Goal: Information Seeking & Learning: Learn about a topic

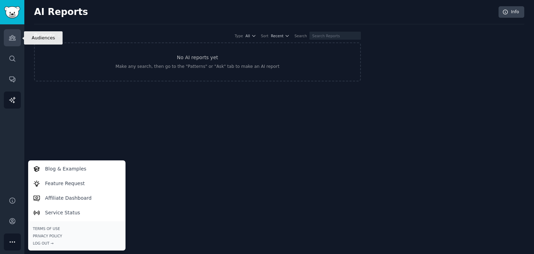
click at [13, 40] on icon "Sidebar" at bounding box center [12, 37] width 6 height 5
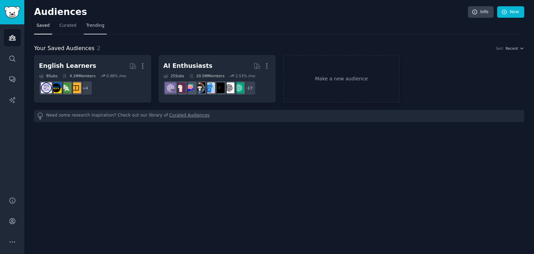
click at [90, 25] on span "Trending" at bounding box center [95, 26] width 18 height 6
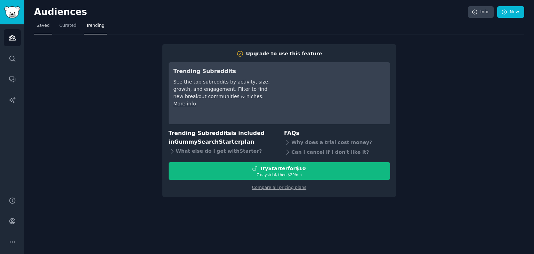
click at [36, 27] on span "Saved" at bounding box center [42, 26] width 13 height 6
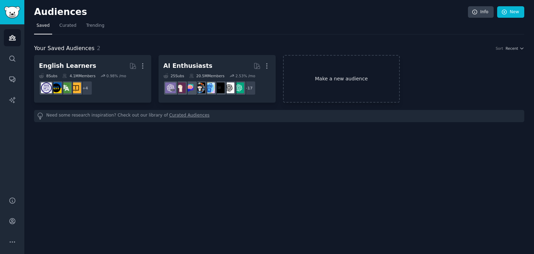
click at [326, 74] on link "Make a new audience" at bounding box center [341, 79] width 117 height 48
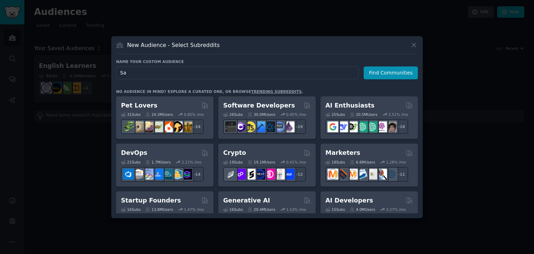
type input "S"
type input "F"
type input "Cooker"
click at [388, 68] on button "Find Communities" at bounding box center [390, 72] width 54 height 13
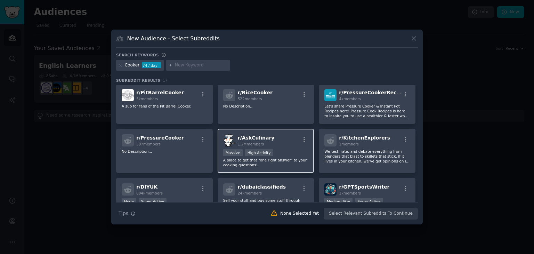
scroll to position [100, 0]
click at [303, 136] on icon "button" at bounding box center [303, 138] width 1 height 5
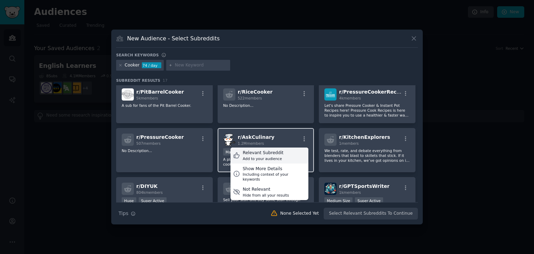
click at [281, 155] on div "Relevant Subreddit Add to your audience" at bounding box center [269, 155] width 78 height 16
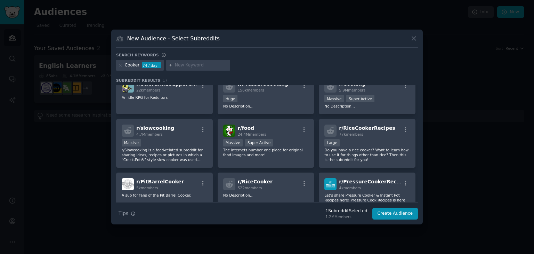
scroll to position [0, 0]
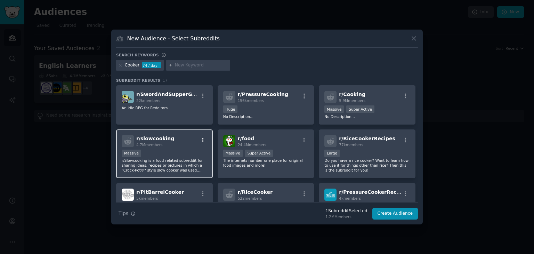
click at [203, 139] on icon "button" at bounding box center [203, 140] width 6 height 6
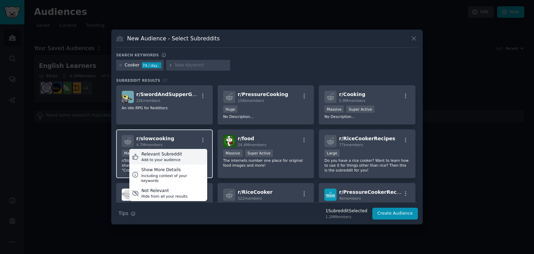
click at [190, 158] on div "Relevant Subreddit Add to your audience" at bounding box center [168, 157] width 78 height 16
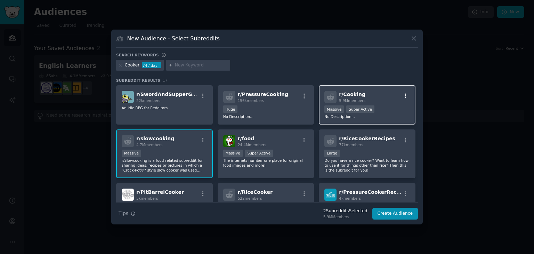
click at [404, 97] on icon "button" at bounding box center [405, 96] width 6 height 6
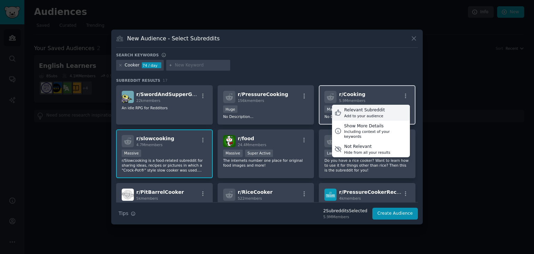
click at [383, 112] on div "Relevant Subreddit Add to your audience" at bounding box center [371, 113] width 78 height 16
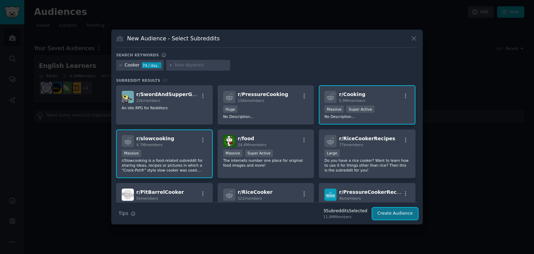
click at [397, 214] on button "Create Audience" at bounding box center [395, 213] width 46 height 12
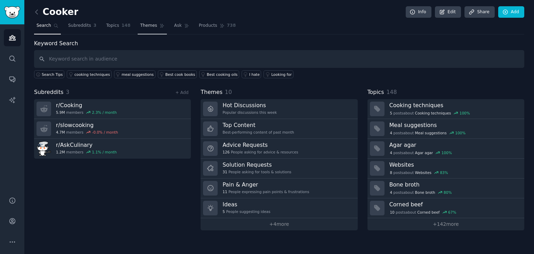
click at [141, 27] on span "Themes" at bounding box center [148, 26] width 17 height 6
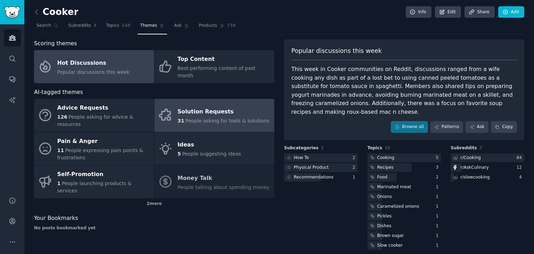
click at [240, 106] on div "Solution Requests" at bounding box center [224, 111] width 92 height 11
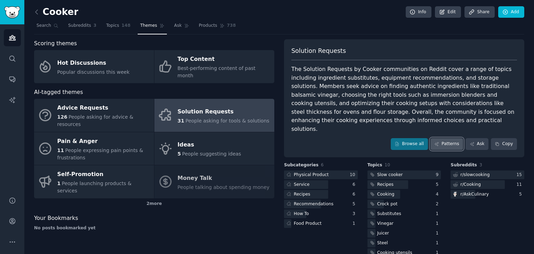
click at [446, 138] on link "Patterns" at bounding box center [446, 144] width 33 height 12
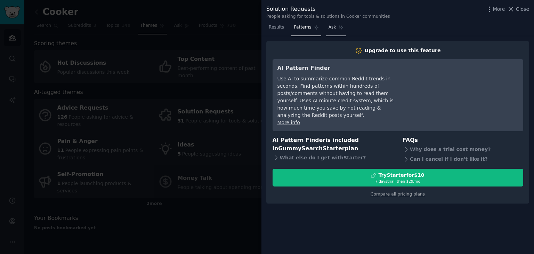
click at [331, 28] on span "Ask" at bounding box center [332, 27] width 8 height 6
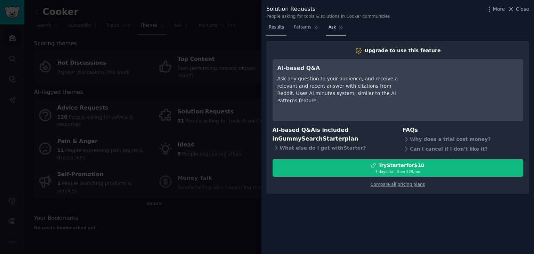
click at [274, 30] on span "Results" at bounding box center [276, 27] width 15 height 6
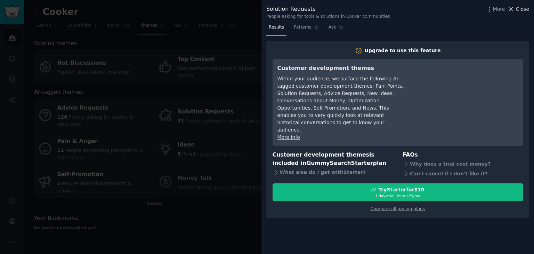
click at [519, 9] on span "Close" at bounding box center [522, 9] width 13 height 7
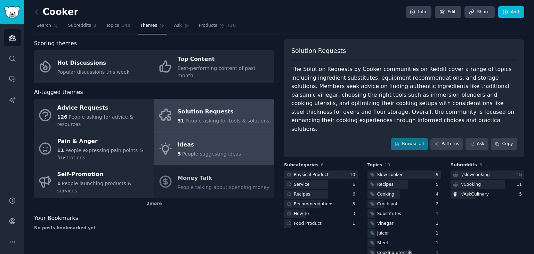
click at [210, 139] on div "Ideas" at bounding box center [210, 144] width 64 height 11
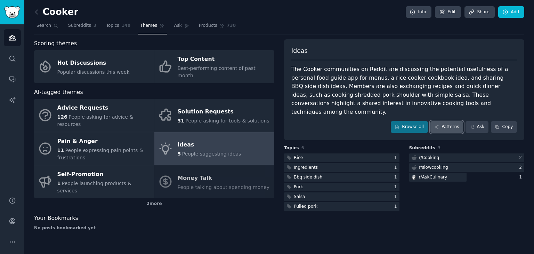
click at [453, 121] on link "Patterns" at bounding box center [446, 127] width 33 height 12
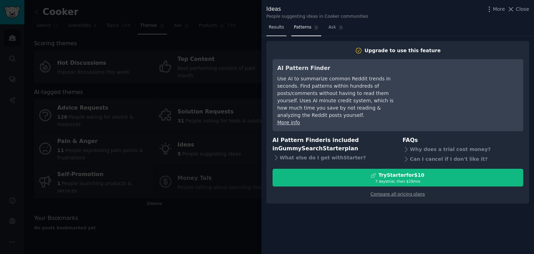
click at [270, 28] on span "Results" at bounding box center [276, 27] width 15 height 6
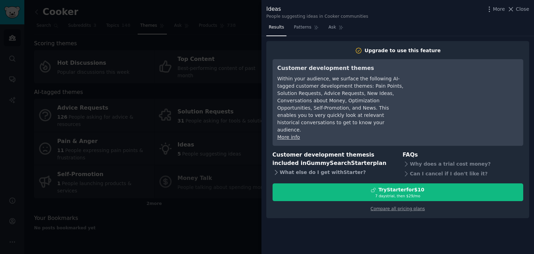
click at [333, 167] on div "What else do I get with Starter ?" at bounding box center [332, 172] width 121 height 10
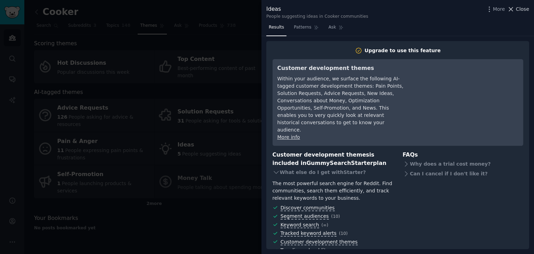
click at [518, 10] on span "Close" at bounding box center [522, 9] width 13 height 7
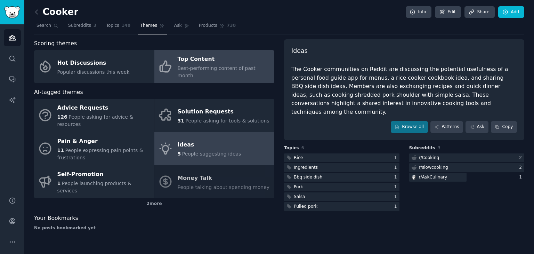
click at [206, 66] on span "Best-performing content of past month" at bounding box center [217, 71] width 78 height 13
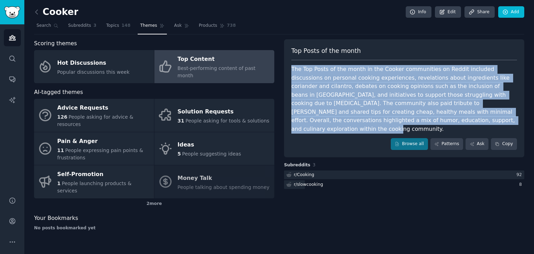
drag, startPoint x: 402, startPoint y: 120, endPoint x: 290, endPoint y: 67, distance: 123.5
click at [290, 67] on div "Top Posts of the month The Top Posts of the month in the Cooker communities on …" at bounding box center [404, 98] width 240 height 118
copy div "The Top Posts of the month in the Cooker communities on Reddit included discuss…"
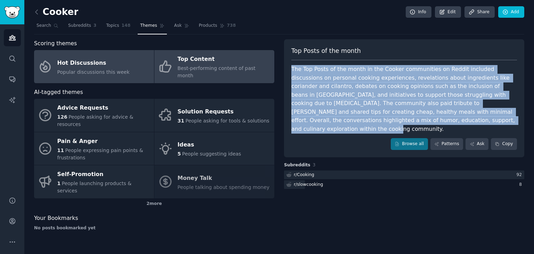
click at [117, 59] on div "Hot Discussions" at bounding box center [93, 62] width 72 height 11
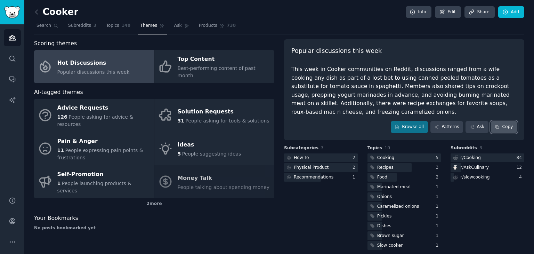
click at [507, 121] on button "Copy" at bounding box center [503, 127] width 26 height 12
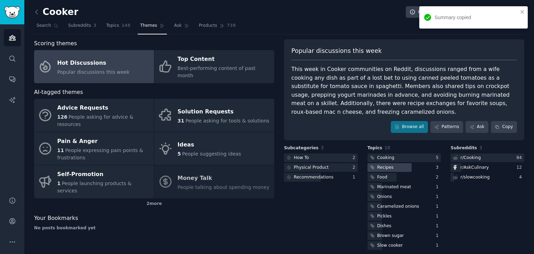
click at [386, 164] on div "Recipes" at bounding box center [385, 167] width 16 height 6
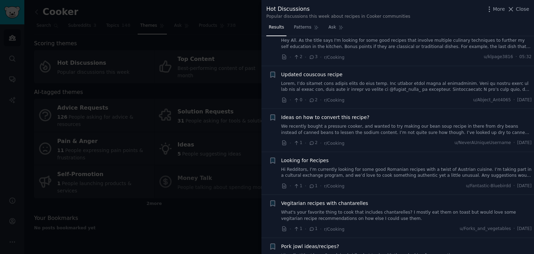
scroll to position [3931, 0]
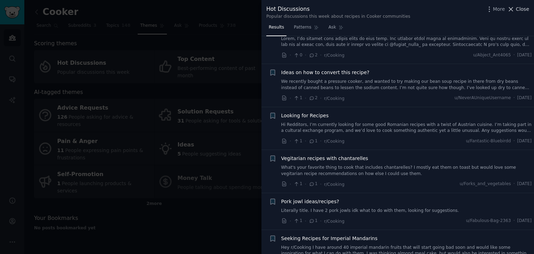
click at [521, 9] on span "Close" at bounding box center [522, 9] width 13 height 7
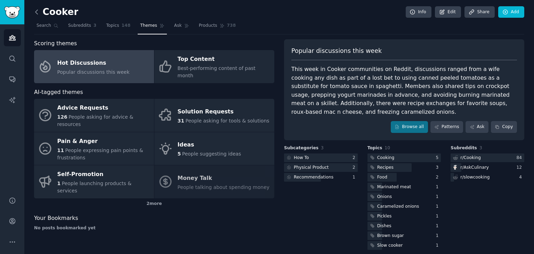
click at [37, 11] on icon at bounding box center [36, 11] width 7 height 7
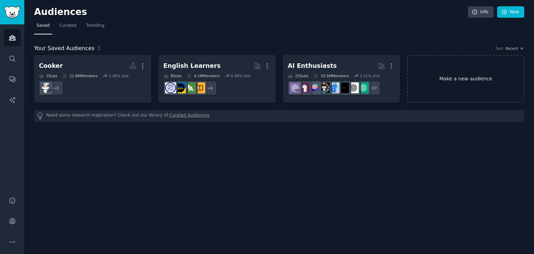
click at [462, 79] on link "Make a new audience" at bounding box center [465, 79] width 117 height 48
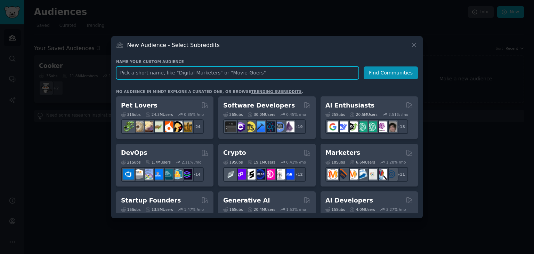
click at [222, 74] on input "text" at bounding box center [237, 72] width 242 height 13
paste input "cooking app"
type input "cooking app"
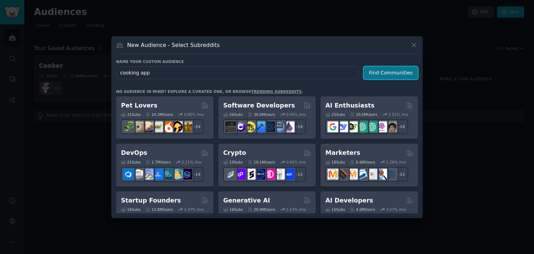
click at [391, 73] on button "Find Communities" at bounding box center [390, 72] width 54 height 13
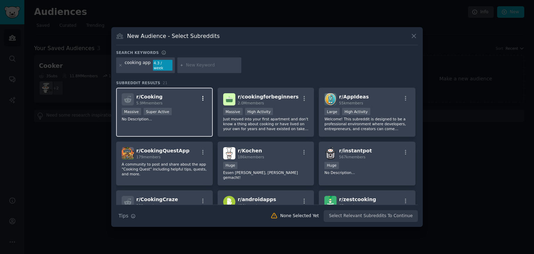
click at [202, 97] on icon "button" at bounding box center [202, 98] width 1 height 5
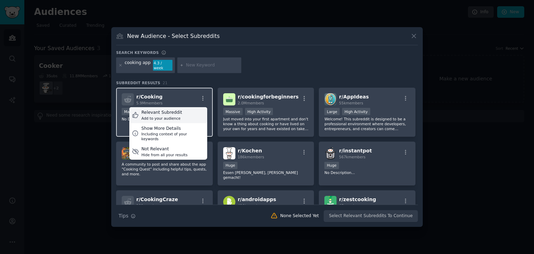
click at [193, 116] on div "Relevant Subreddit Add to your audience" at bounding box center [168, 115] width 78 height 16
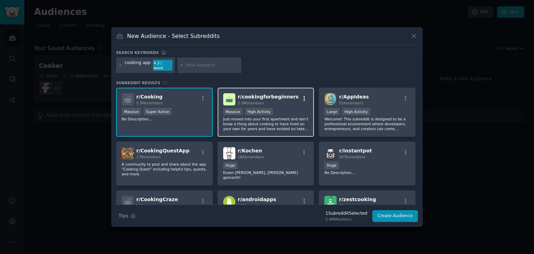
click at [303, 95] on icon "button" at bounding box center [304, 98] width 6 height 6
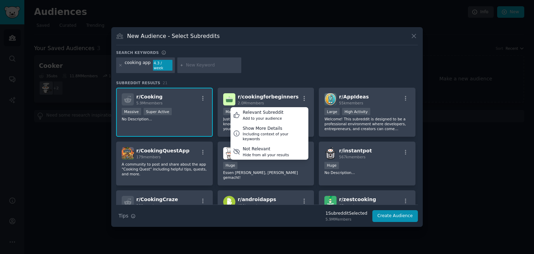
click at [290, 68] on div "cooking app 4.3 / week" at bounding box center [267, 66] width 302 height 18
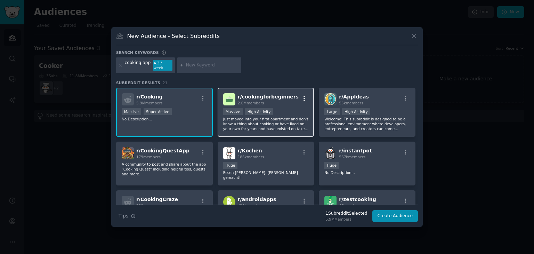
click at [302, 97] on icon "button" at bounding box center [304, 98] width 6 height 6
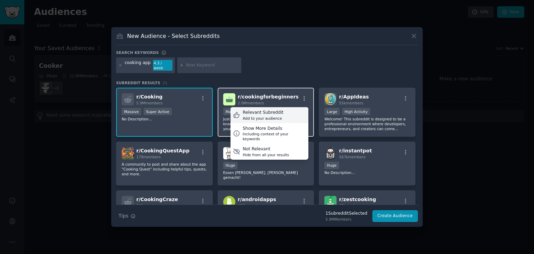
click at [286, 113] on div "Relevant Subreddit Add to your audience" at bounding box center [269, 115] width 78 height 16
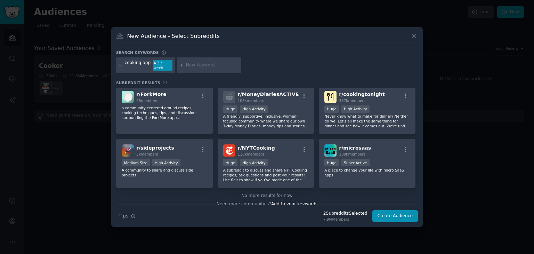
scroll to position [257, 0]
click at [303, 147] on icon "button" at bounding box center [303, 149] width 1 height 5
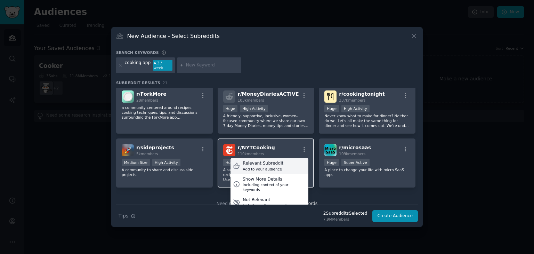
click at [280, 159] on div "Relevant Subreddit Add to your audience" at bounding box center [269, 166] width 78 height 16
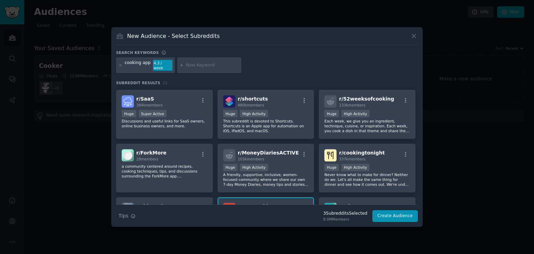
scroll to position [197, 0]
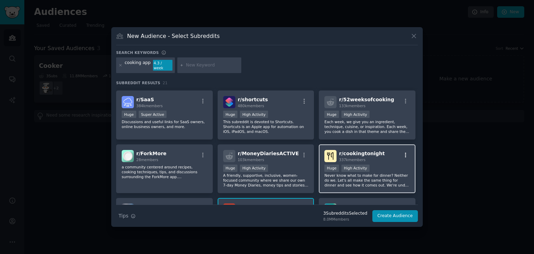
click at [403, 152] on icon "button" at bounding box center [405, 155] width 6 height 6
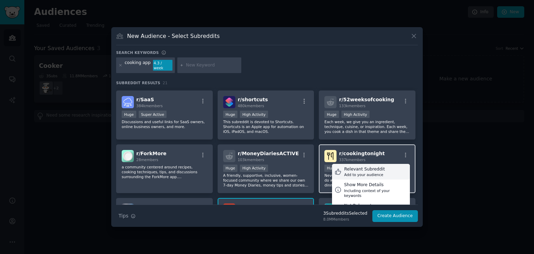
click at [374, 172] on div "Add to your audience" at bounding box center [364, 174] width 41 height 5
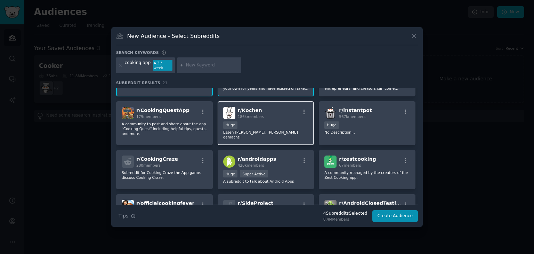
scroll to position [0, 0]
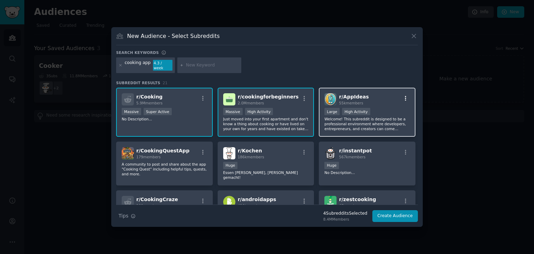
click at [404, 95] on icon "button" at bounding box center [405, 98] width 6 height 6
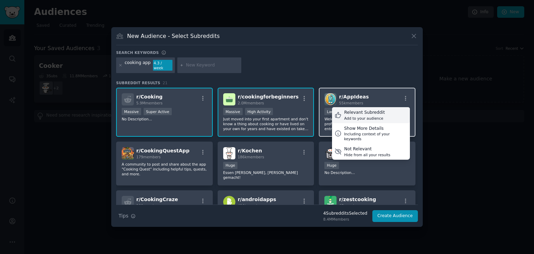
click at [379, 111] on div "Relevant Subreddit Add to your audience" at bounding box center [371, 115] width 78 height 16
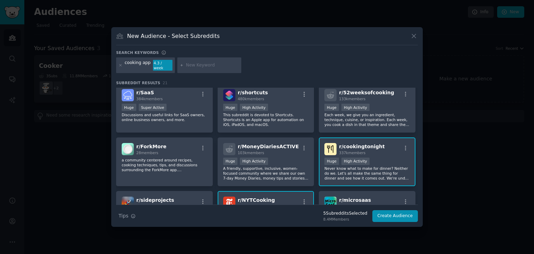
scroll to position [258, 0]
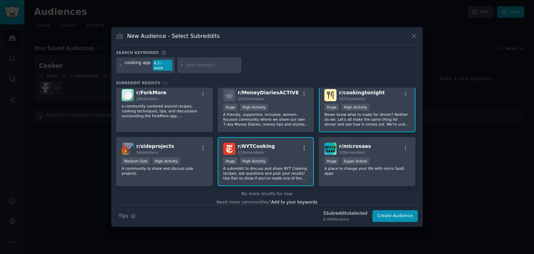
click at [195, 67] on input "text" at bounding box center [212, 65] width 53 height 6
type input "з"
type input "paprika"
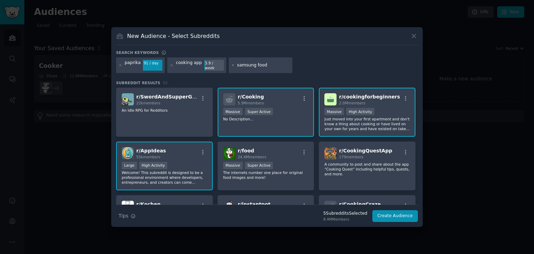
click at [231, 64] on icon at bounding box center [233, 65] width 4 height 4
click at [318, 64] on div "paprika 91 / day cooking app 3.9 / week samsung food" at bounding box center [267, 66] width 302 height 18
click at [268, 68] on input "samsung food" at bounding box center [263, 65] width 53 height 6
click at [267, 64] on input "samsungfood" at bounding box center [263, 65] width 53 height 6
type input "s"
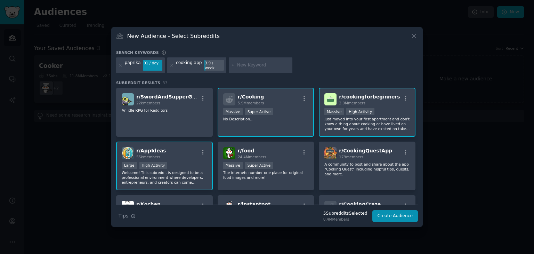
click at [306, 61] on div "paprika 91 / day cooking app 3.9 / week" at bounding box center [267, 66] width 302 height 18
click at [247, 66] on input "text" at bounding box center [263, 65] width 53 height 6
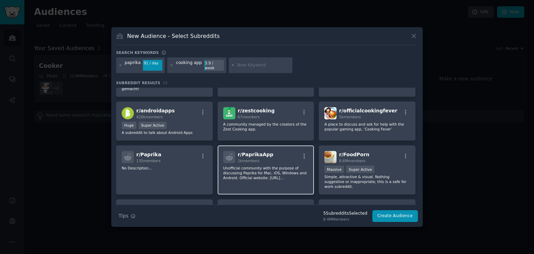
scroll to position [141, 0]
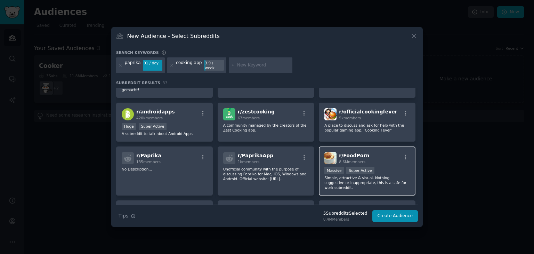
click at [353, 152] on span "r/ FoodPorn" at bounding box center [354, 155] width 30 height 6
drag, startPoint x: 353, startPoint y: 145, endPoint x: 334, endPoint y: 133, distance: 21.9
click at [334, 133] on div "r/ SwordAndSupperGame 22k members An idle RPG for Redditors r/ Cooking 5.9M mem…" at bounding box center [267, 151] width 302 height 410
click at [404, 154] on icon "button" at bounding box center [405, 157] width 6 height 6
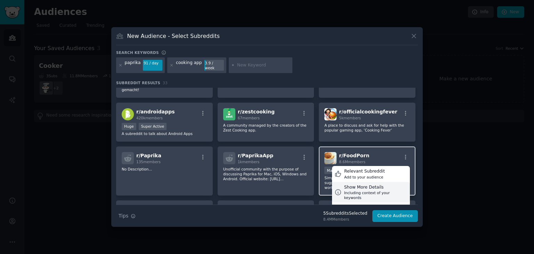
click at [388, 184] on div "Show More Details" at bounding box center [375, 187] width 63 height 6
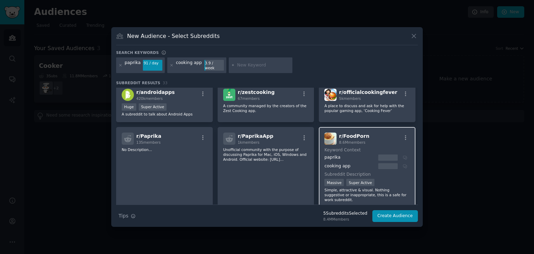
scroll to position [159, 0]
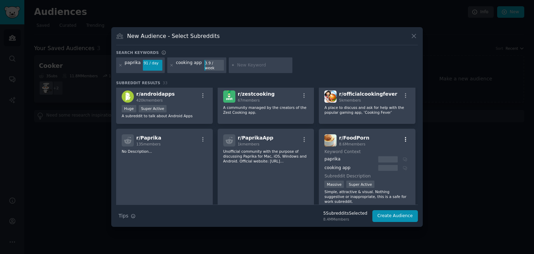
click at [405, 137] on icon "button" at bounding box center [405, 139] width 1 height 5
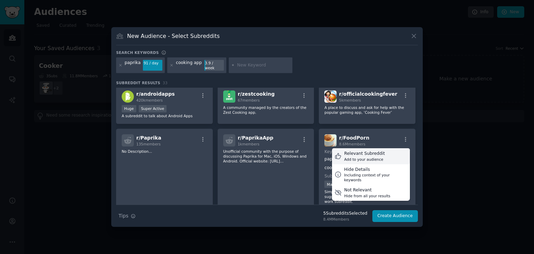
click at [388, 148] on div "Relevant Subreddit Add to your audience" at bounding box center [371, 156] width 78 height 16
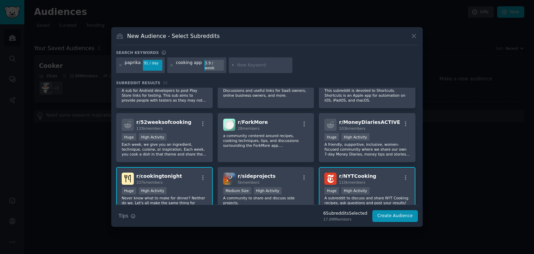
scroll to position [444, 0]
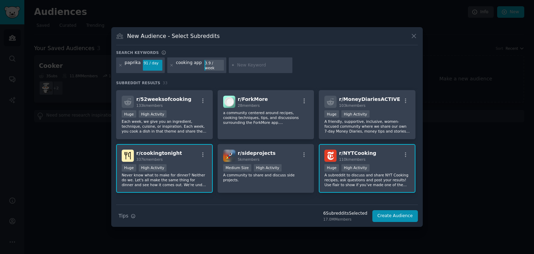
click at [241, 66] on input "text" at bounding box center [263, 65] width 53 height 6
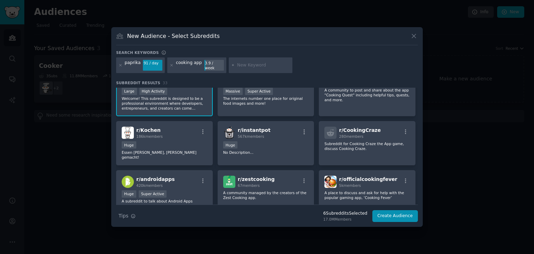
scroll to position [0, 0]
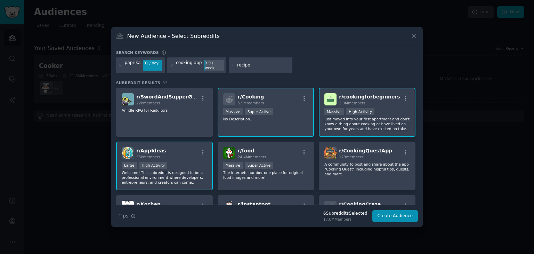
click at [232, 64] on icon at bounding box center [233, 65] width 2 height 2
click at [249, 66] on input "recipe" at bounding box center [263, 65] width 53 height 6
type input "r"
click at [314, 67] on div "paprika 91 / day cooking app 3.9 / week" at bounding box center [267, 66] width 302 height 18
click at [396, 213] on button "Create Audience" at bounding box center [395, 216] width 46 height 12
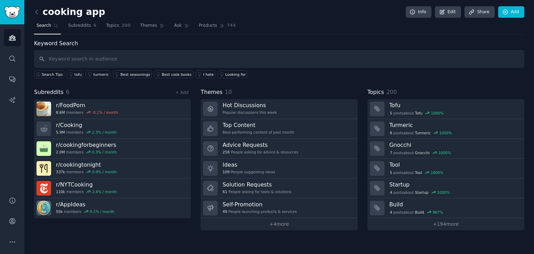
click at [113, 85] on div "Keyword Search Search Tips tofu turmeric Best seasonings Best cook books I hate…" at bounding box center [279, 134] width 490 height 191
click at [318, 222] on link "+ 4 more" at bounding box center [278, 224] width 157 height 12
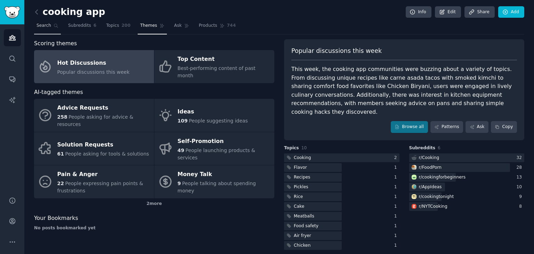
click at [39, 25] on span "Search" at bounding box center [43, 26] width 15 height 6
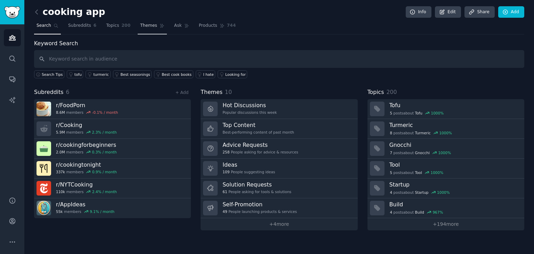
click at [142, 26] on span "Themes" at bounding box center [148, 26] width 17 height 6
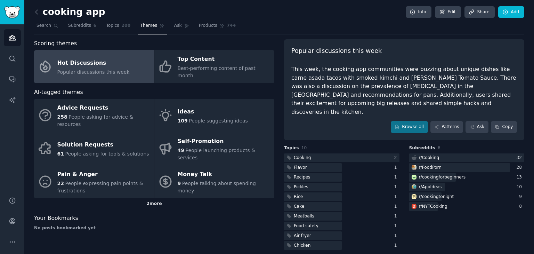
click at [155, 198] on div "2 more" at bounding box center [154, 203] width 240 height 11
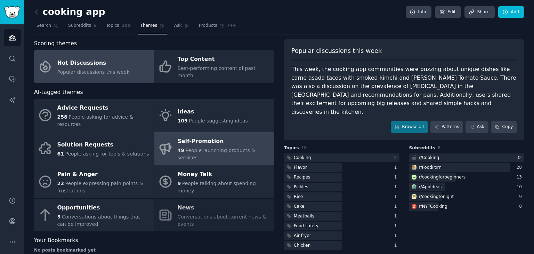
click at [236, 135] on div "Self-Promotion" at bounding box center [224, 140] width 93 height 11
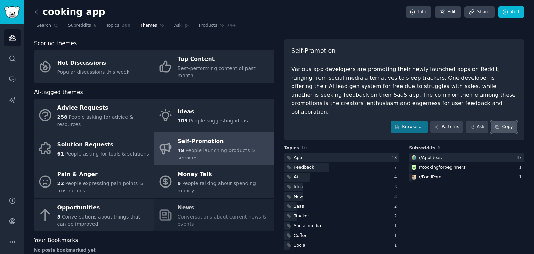
click at [502, 121] on button "Copy" at bounding box center [503, 127] width 26 height 12
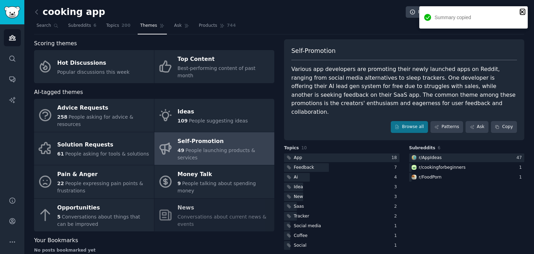
click at [522, 11] on icon "close" at bounding box center [521, 11] width 3 height 3
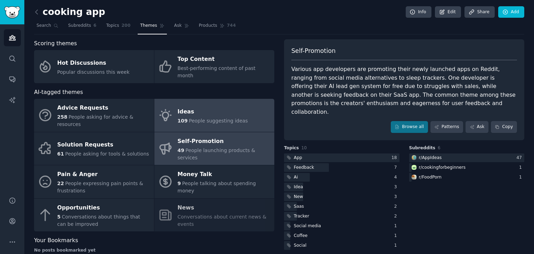
click at [201, 106] on div "Ideas" at bounding box center [213, 111] width 70 height 11
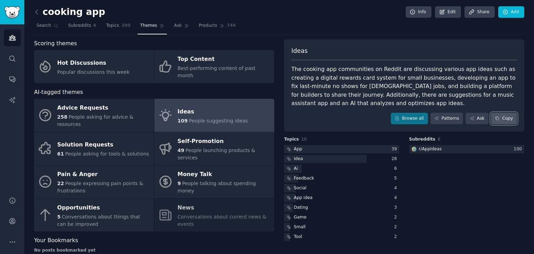
click at [508, 120] on button "Copy" at bounding box center [503, 119] width 26 height 12
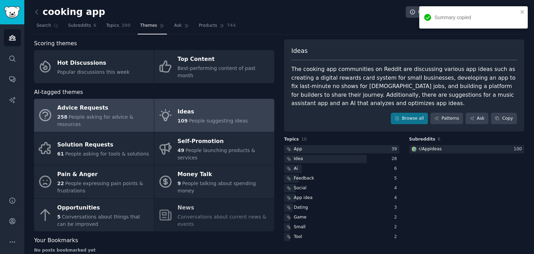
click at [132, 102] on div "Advice Requests" at bounding box center [103, 107] width 93 height 11
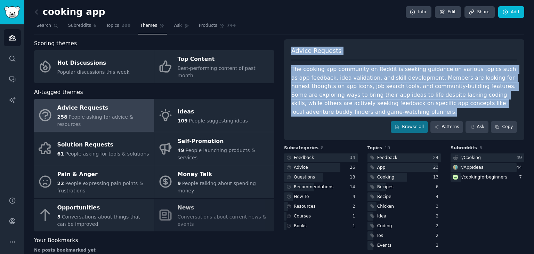
drag, startPoint x: 288, startPoint y: 47, endPoint x: 347, endPoint y: 116, distance: 90.7
click at [347, 116] on div "Advice Requests The cooking app community on Reddit is seeking guidance on vari…" at bounding box center [404, 89] width 240 height 101
copy div "Advice Requests The cooking app community on Reddit is seeking guidance on vari…"
click at [327, 110] on div "The cooking app community on Reddit is seeking guidance on various topics such …" at bounding box center [403, 90] width 225 height 51
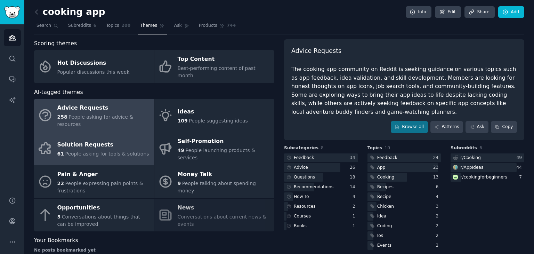
click at [109, 151] on span "People asking for tools & solutions" at bounding box center [107, 154] width 84 height 6
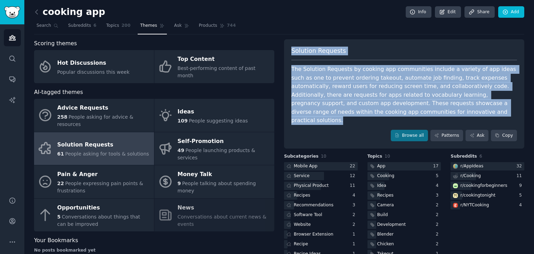
drag, startPoint x: 378, startPoint y: 111, endPoint x: 289, endPoint y: 51, distance: 107.3
click at [289, 51] on div "Solution Requests The Solution Requests by cooking app communities include a va…" at bounding box center [404, 93] width 240 height 109
copy div "Solution Requests The Solution Requests by cooking app communities include a va…"
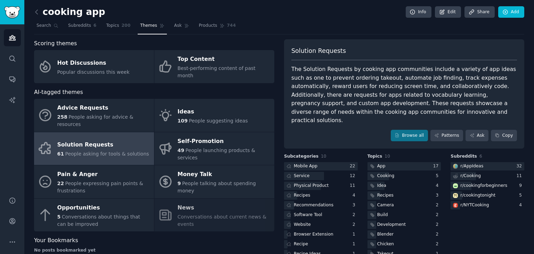
click at [434, 34] on div "cooking app Info Edit Share Add Search Subreddits 6 Topics 200 Themes Ask Produ…" at bounding box center [279, 134] width 490 height 249
click at [447, 11] on link "Edit" at bounding box center [448, 12] width 26 height 12
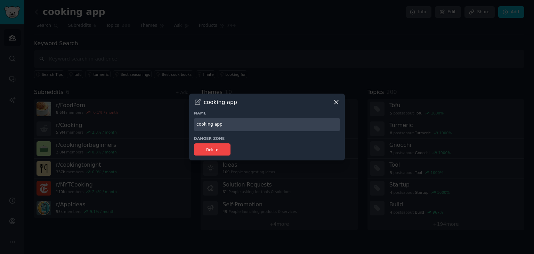
click at [224, 126] on input "cooking app" at bounding box center [267, 125] width 146 height 14
click at [214, 125] on input "cooking app" at bounding box center [267, 125] width 146 height 14
click at [248, 127] on input "4CookingApp" at bounding box center [267, 125] width 146 height 14
click at [235, 127] on input "4CookingApp" at bounding box center [267, 125] width 146 height 14
type input "4CookingApp"
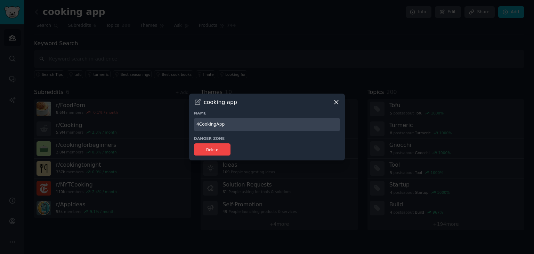
click at [302, 209] on div at bounding box center [267, 127] width 534 height 254
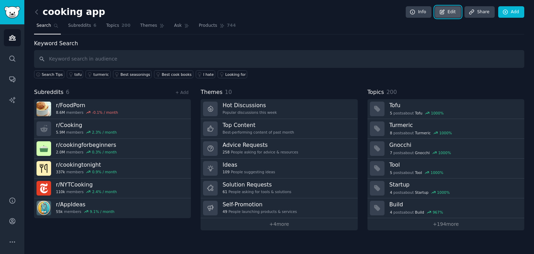
click at [451, 14] on link "Edit" at bounding box center [448, 12] width 26 height 12
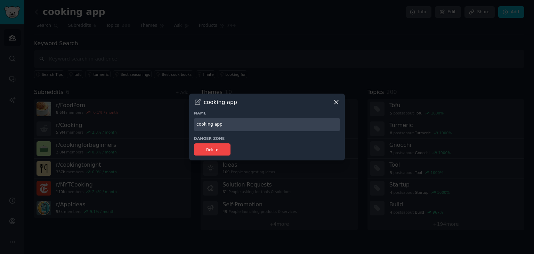
click at [336, 101] on icon at bounding box center [336, 102] width 4 height 4
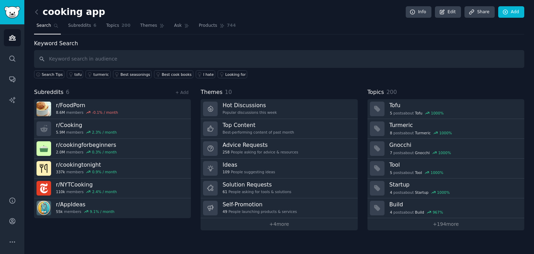
click at [42, 27] on span "Search" at bounding box center [43, 26] width 15 height 6
click at [75, 26] on span "Subreddits" at bounding box center [79, 26] width 23 height 6
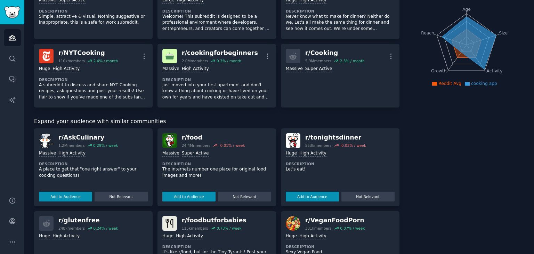
scroll to position [75, 0]
click at [200, 197] on button "Add to Audience" at bounding box center [188, 196] width 53 height 10
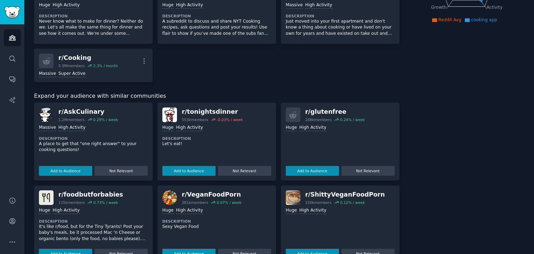
scroll to position [151, 0]
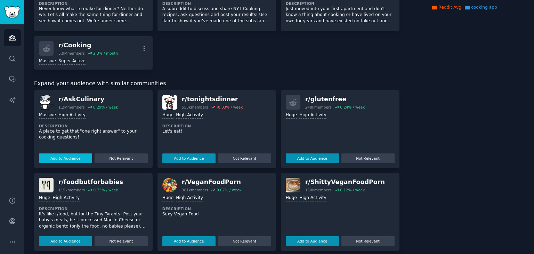
click at [76, 156] on button "Add to Audience" at bounding box center [65, 158] width 53 height 10
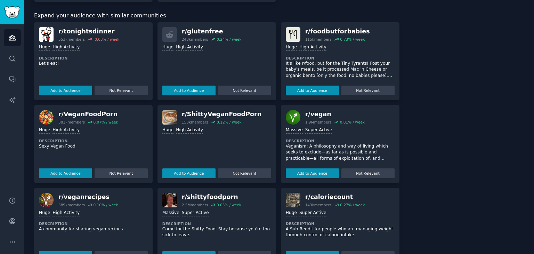
scroll to position [244, 0]
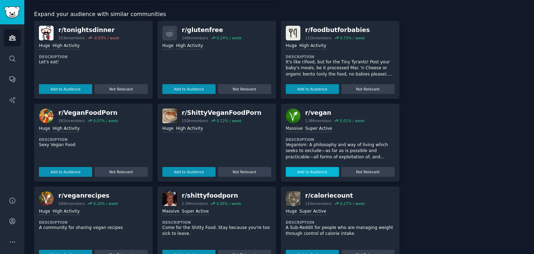
click at [305, 168] on button "Add to Audience" at bounding box center [312, 172] width 53 height 10
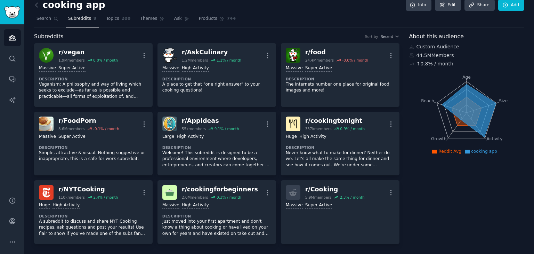
scroll to position [0, 0]
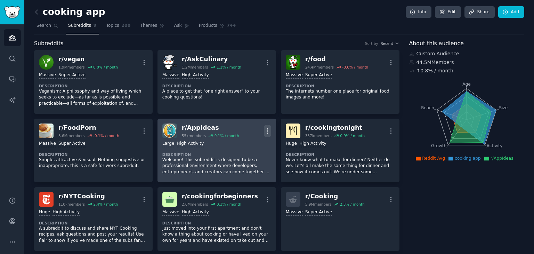
click at [269, 129] on icon "button" at bounding box center [267, 130] width 7 height 7
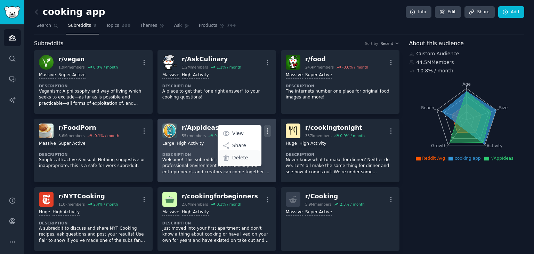
click at [246, 156] on div "Delete" at bounding box center [239, 157] width 41 height 15
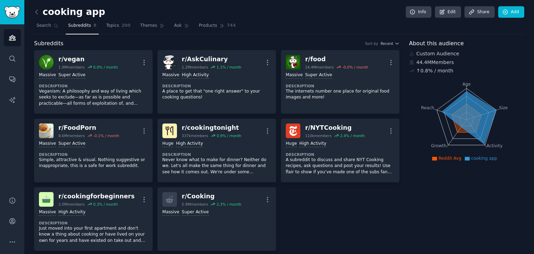
click at [323, 39] on div "Subreddits Sort by Recent" at bounding box center [216, 43] width 365 height 9
click at [108, 25] on span "Topics" at bounding box center [112, 26] width 13 height 6
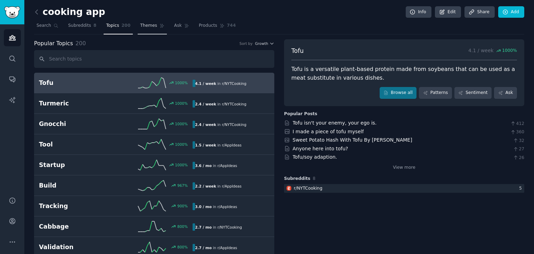
click at [140, 27] on span "Themes" at bounding box center [148, 26] width 17 height 6
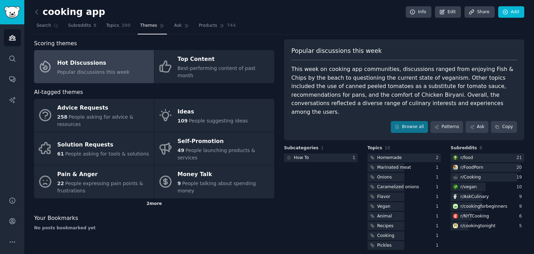
click at [152, 198] on div "2 more" at bounding box center [154, 203] width 240 height 11
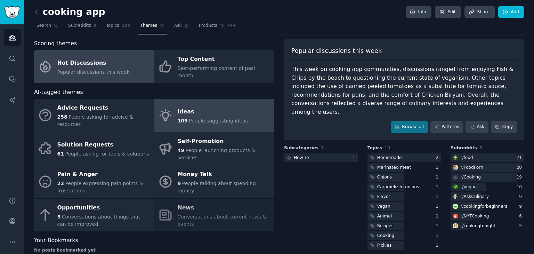
click at [233, 106] on div "Ideas" at bounding box center [213, 111] width 70 height 11
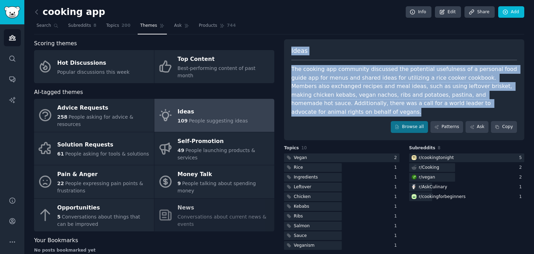
drag, startPoint x: 446, startPoint y: 104, endPoint x: 291, endPoint y: 55, distance: 161.9
click at [291, 55] on div "Ideas The cooking app community discussed the potential usefulness of a persona…" at bounding box center [404, 89] width 240 height 101
click at [329, 49] on div "Ideas" at bounding box center [403, 54] width 225 height 14
drag, startPoint x: 448, startPoint y: 104, endPoint x: 291, endPoint y: 54, distance: 165.0
click at [291, 54] on div "Ideas The cooking app community discussed the potential usefulness of a persona…" at bounding box center [404, 89] width 240 height 101
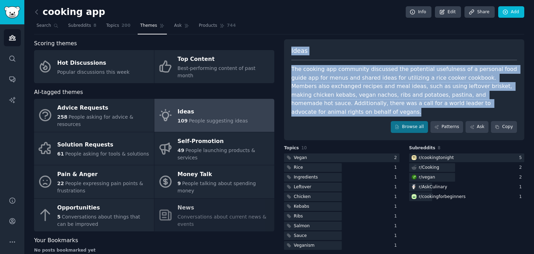
click at [363, 49] on div "Ideas" at bounding box center [403, 54] width 225 height 14
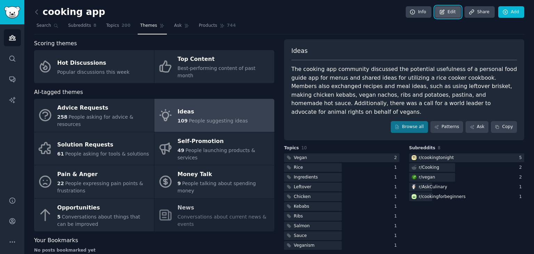
click at [444, 10] on icon at bounding box center [442, 12] width 4 height 4
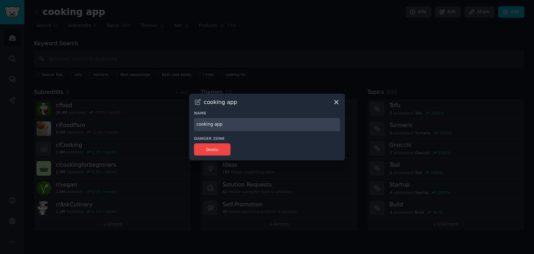
click at [231, 125] on input "cooking app" at bounding box center [267, 125] width 146 height 14
click at [212, 149] on button "Delete" at bounding box center [212, 149] width 36 height 12
click at [256, 125] on input "cooking app" at bounding box center [267, 125] width 146 height 14
click at [295, 151] on div "Delete" at bounding box center [267, 149] width 146 height 12
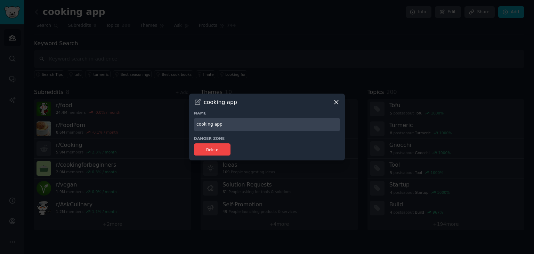
click at [276, 125] on input "cooking app" at bounding box center [267, 125] width 146 height 14
type input "cookin"
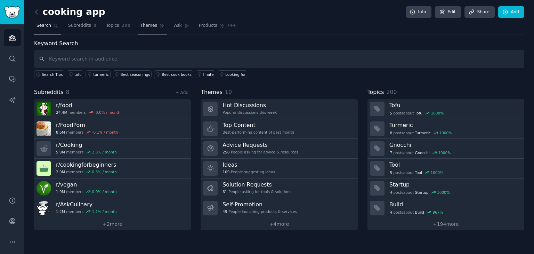
click at [140, 27] on span "Themes" at bounding box center [148, 26] width 17 height 6
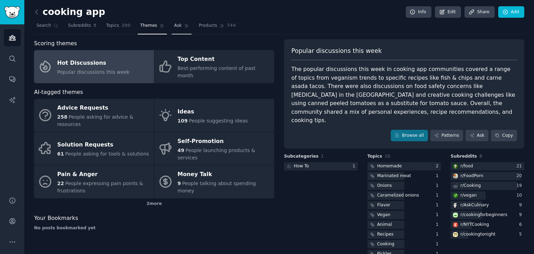
click at [174, 24] on span "Ask" at bounding box center [178, 26] width 8 height 6
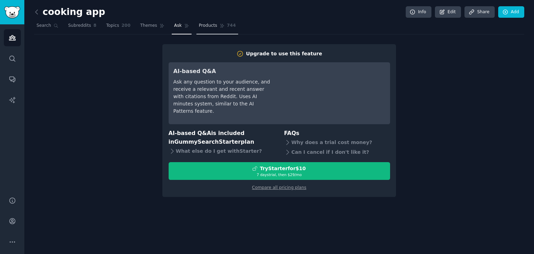
click at [199, 23] on span "Products" at bounding box center [208, 26] width 18 height 6
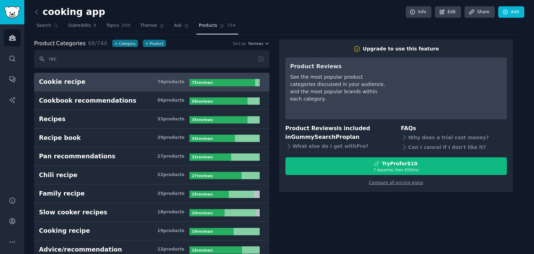
click at [119, 82] on h3 "Cookie recipe 74 product s" at bounding box center [114, 81] width 150 height 9
click at [224, 83] on div at bounding box center [222, 82] width 66 height 7
click at [111, 58] on input "rec" at bounding box center [151, 59] width 235 height 18
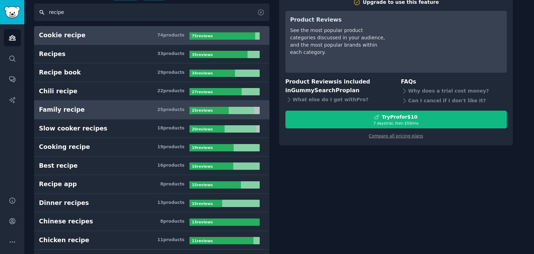
scroll to position [49, 0]
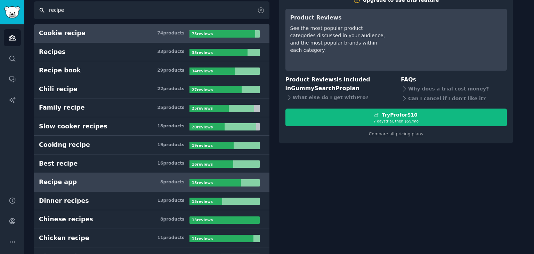
type input "recipe"
click at [86, 181] on h3 "Recipe app 8 product s" at bounding box center [114, 182] width 150 height 9
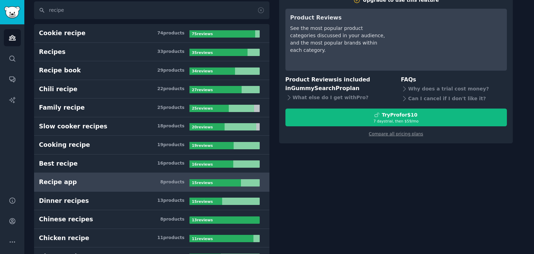
click at [171, 180] on div "8 product s" at bounding box center [172, 182] width 24 height 6
click at [199, 181] on b "15 review s" at bounding box center [202, 182] width 21 height 4
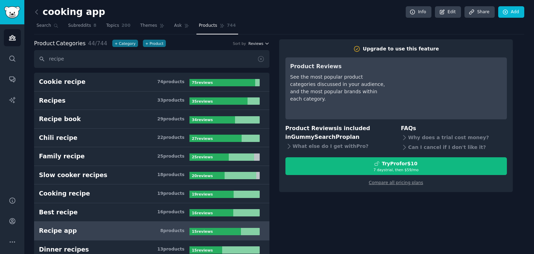
click at [264, 42] on icon "button" at bounding box center [266, 43] width 5 height 5
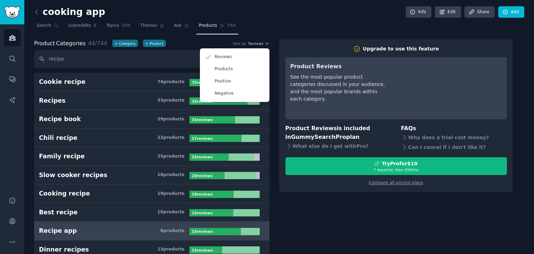
click at [247, 17] on div "cooking app Info Edit Share Add" at bounding box center [279, 13] width 490 height 14
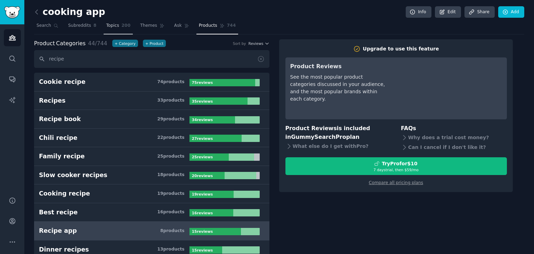
click at [109, 26] on span "Topics" at bounding box center [112, 26] width 13 height 6
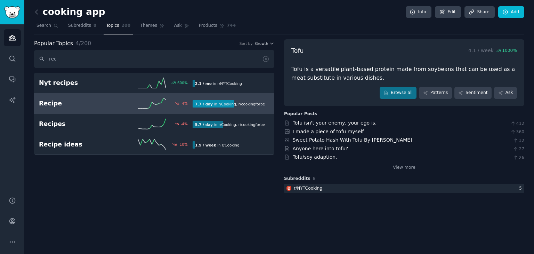
type input "rec"
click at [55, 101] on h2 "Recipe" at bounding box center [77, 103] width 77 height 9
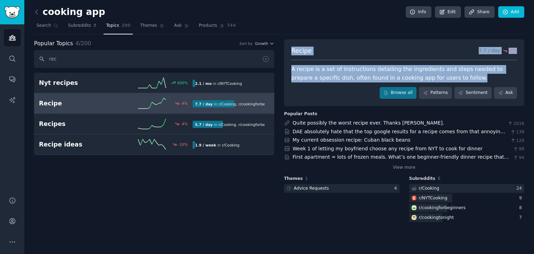
drag, startPoint x: 444, startPoint y: 78, endPoint x: 291, endPoint y: 50, distance: 155.0
click at [291, 50] on div "Recipe 7.7 / day -4 % A recipe is a set of instructions detailing the ingredien…" at bounding box center [404, 72] width 240 height 67
click at [462, 79] on div "A recipe is a set of instructions detailing the ingredients and steps needed to…" at bounding box center [403, 73] width 225 height 17
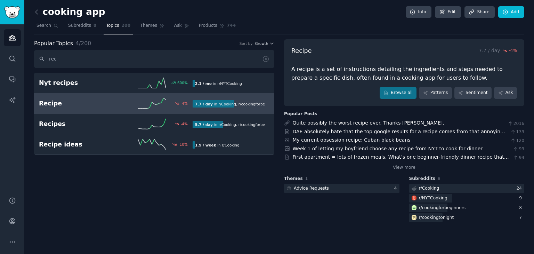
drag, startPoint x: 452, startPoint y: 78, endPoint x: 446, endPoint y: 76, distance: 6.3
click at [446, 76] on div "A recipe is a set of instructions detailing the ingredients and steps needed to…" at bounding box center [403, 73] width 225 height 17
click at [501, 91] on icon at bounding box center [500, 92] width 5 height 5
click at [444, 91] on link "Patterns" at bounding box center [435, 93] width 33 height 12
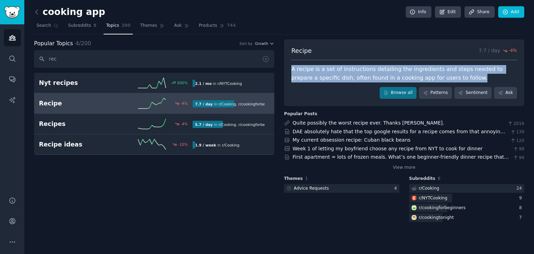
drag, startPoint x: 442, startPoint y: 78, endPoint x: 290, endPoint y: 71, distance: 151.6
click at [290, 71] on div "Recipe 7.7 / day -4 % A recipe is a set of instructions detailing the ingredien…" at bounding box center [404, 72] width 240 height 67
click at [405, 93] on link "Browse all" at bounding box center [397, 93] width 37 height 12
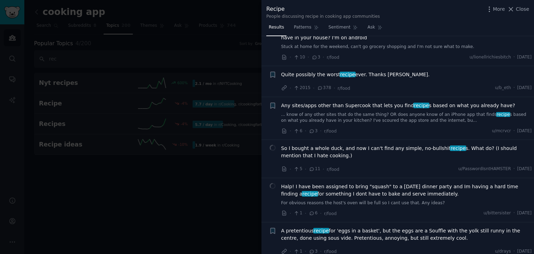
scroll to position [3704, 0]
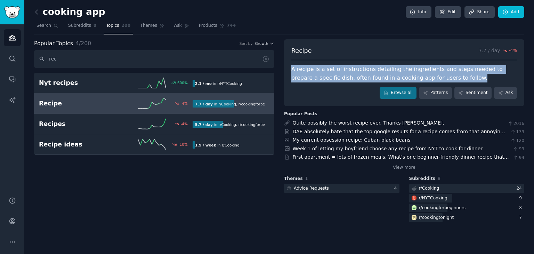
click at [457, 75] on div "A recipe is a set of instructions detailing the ingredients and steps needed to…" at bounding box center [403, 73] width 225 height 17
drag, startPoint x: 457, startPoint y: 75, endPoint x: 288, endPoint y: 67, distance: 169.4
click at [288, 67] on div "Recipe 7.7 / day -4 % A recipe is a set of instructions detailing the ingredien…" at bounding box center [404, 72] width 240 height 67
copy div "A recipe is a set of instructions detailing the ingredients and steps needed to…"
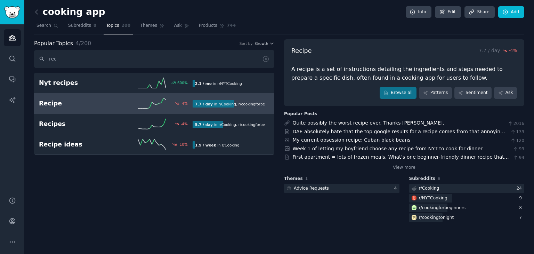
click at [323, 91] on div "Browse all Patterns Sentiment Ask" at bounding box center [403, 93] width 225 height 12
click at [143, 24] on span "Themes" at bounding box center [148, 26] width 17 height 6
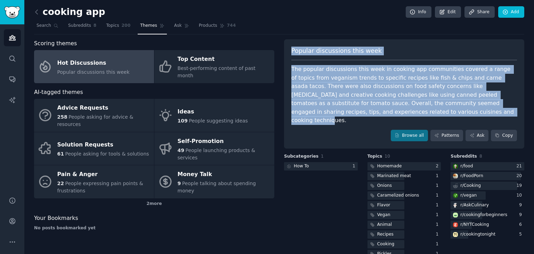
drag, startPoint x: 344, startPoint y: 112, endPoint x: 286, endPoint y: 52, distance: 84.0
click at [286, 52] on div "Popular discussions this week The popular discussions this week in cooking app …" at bounding box center [404, 93] width 240 height 109
copy div "Popular discussions this week The popular discussions this week in cooking app …"
click at [357, 113] on div "The popular discussions this week in cooking app communities covered a range of…" at bounding box center [403, 95] width 225 height 60
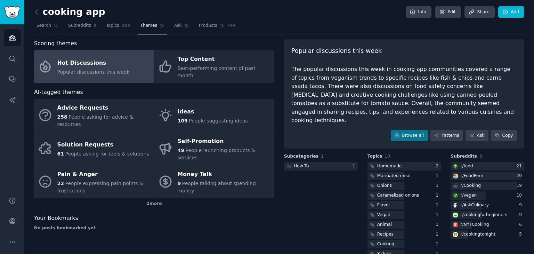
click at [357, 113] on div "The popular discussions this week in cooking app communities covered a range of…" at bounding box center [403, 95] width 225 height 60
click at [510, 10] on link "Add" at bounding box center [511, 12] width 26 height 12
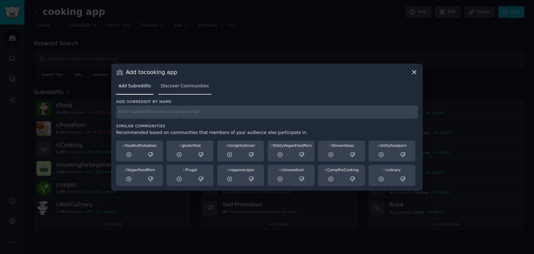
click at [171, 86] on span "Discover Communities" at bounding box center [184, 86] width 48 height 6
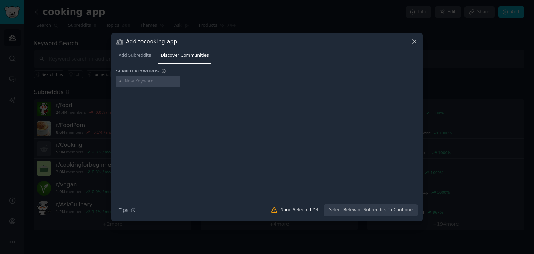
click at [412, 41] on icon at bounding box center [413, 41] width 7 height 7
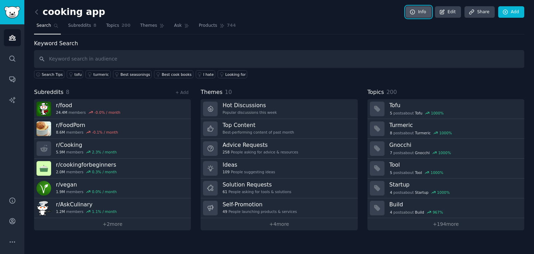
click at [421, 14] on link "Info" at bounding box center [418, 12] width 26 height 12
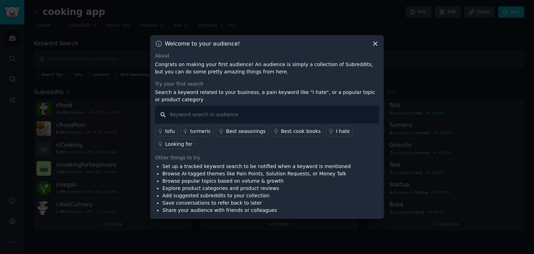
click at [283, 122] on input "text" at bounding box center [267, 115] width 224 height 18
click at [373, 47] on icon at bounding box center [374, 43] width 7 height 7
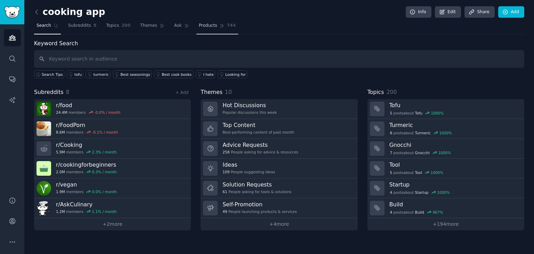
click at [199, 24] on span "Products" at bounding box center [208, 26] width 18 height 6
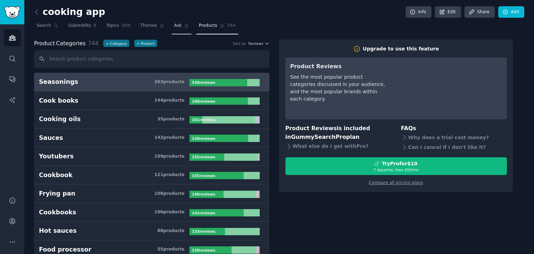
click at [184, 23] on icon at bounding box center [186, 25] width 5 height 5
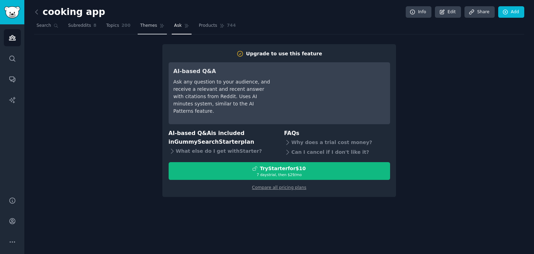
click at [138, 26] on link "Themes" at bounding box center [152, 27] width 29 height 14
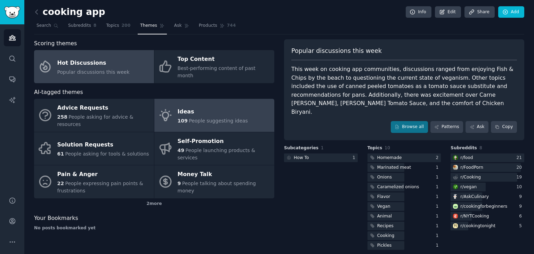
click at [178, 106] on div "Ideas" at bounding box center [213, 111] width 70 height 11
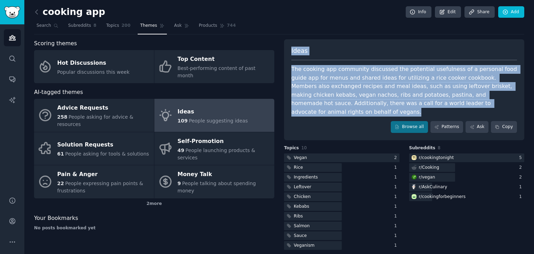
drag, startPoint x: 452, startPoint y: 105, endPoint x: 292, endPoint y: 51, distance: 168.6
click at [292, 51] on div "Ideas The cooking app community discussed the potential usefulness of a persona…" at bounding box center [404, 89] width 240 height 101
copy div "Ideas The cooking app community discussed the potential usefulness of a persona…"
click at [343, 52] on div "Ideas" at bounding box center [403, 54] width 225 height 14
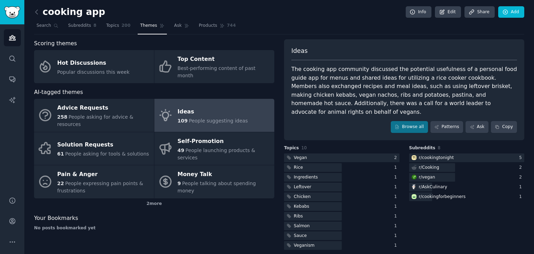
click at [343, 52] on div "Ideas" at bounding box center [403, 54] width 225 height 14
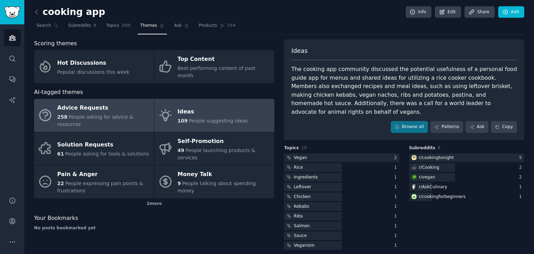
click at [115, 114] on span "People asking for advice & resources" at bounding box center [95, 120] width 76 height 13
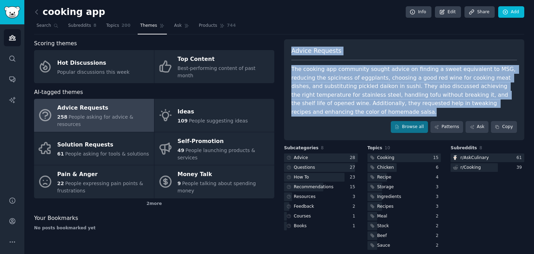
drag, startPoint x: 307, startPoint y: 112, endPoint x: 288, endPoint y: 49, distance: 66.1
click at [288, 49] on div "Advice Requests The cooking app community sought advice on finding a sweet equi…" at bounding box center [404, 89] width 240 height 101
copy div "Advice Requests The cooking app community sought advice on finding a sweet equi…"
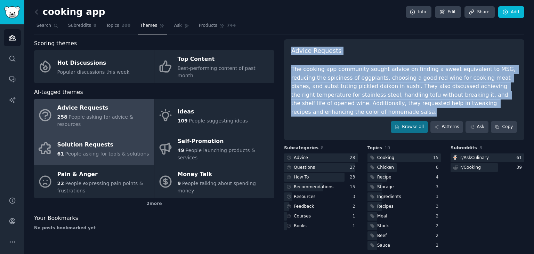
click at [92, 139] on div "Solution Requests" at bounding box center [103, 144] width 92 height 11
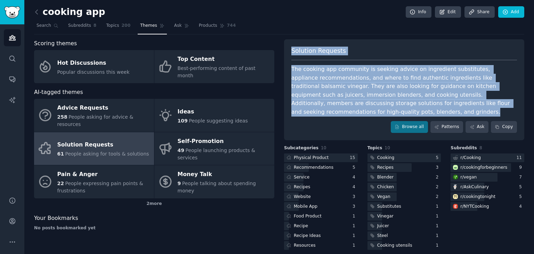
drag, startPoint x: 289, startPoint y: 48, endPoint x: 502, endPoint y: 104, distance: 219.8
click at [502, 104] on div "Solution Requests The cooking app community is seeking advice on ingredient sub…" at bounding box center [404, 89] width 240 height 101
copy div "Solution Requests The cooking app community is seeking advice on ingredient sub…"
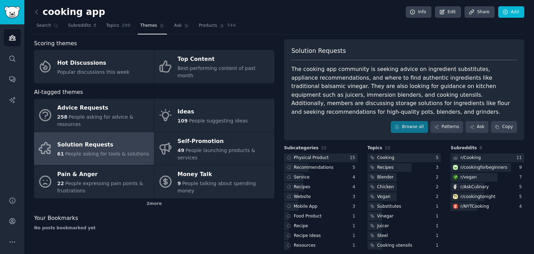
click at [336, 121] on div "Browse all Patterns Ask Copy" at bounding box center [403, 127] width 225 height 12
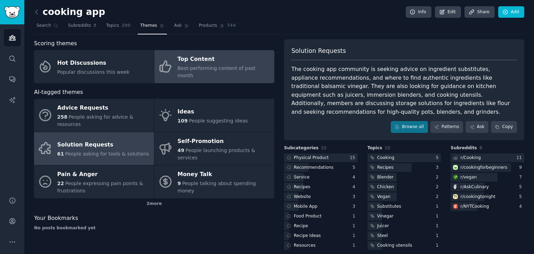
click at [207, 65] on span "Best-performing content of past month" at bounding box center [217, 71] width 78 height 13
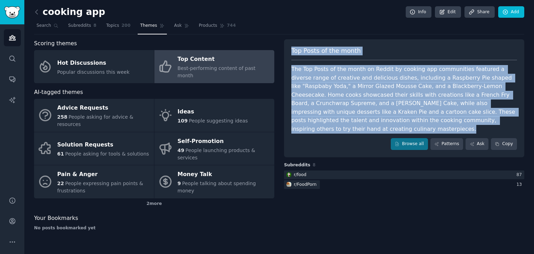
drag, startPoint x: 291, startPoint y: 49, endPoint x: 455, endPoint y: 118, distance: 178.0
click at [455, 118] on div "Top Posts of the month The Top Posts of the month on Reddit by cooking app comm…" at bounding box center [404, 98] width 240 height 118
copy div "Top Posts of the month The Top Posts of the month on Reddit by cooking app comm…"
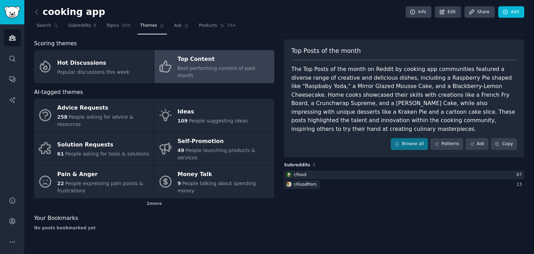
click at [313, 138] on div "Browse all Patterns Ask Copy" at bounding box center [403, 144] width 225 height 12
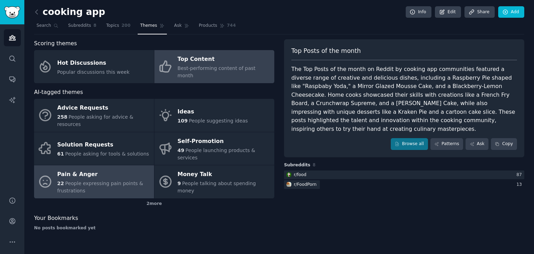
click at [107, 180] on span "People expressing pain points & frustrations" at bounding box center [100, 186] width 86 height 13
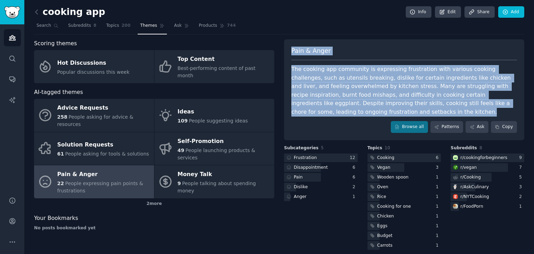
drag, startPoint x: 321, startPoint y: 110, endPoint x: 289, endPoint y: 48, distance: 70.1
click at [289, 48] on div "Pain & Anger The cooking app community is expressing frustration with various c…" at bounding box center [404, 89] width 240 height 101
copy div "Pain & Anger The cooking app community is expressing frustration with various c…"
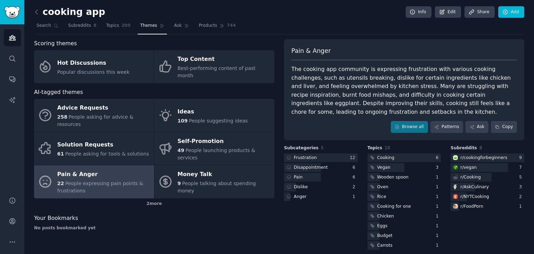
click at [169, 225] on div "No posts bookmarked yet" at bounding box center [154, 228] width 240 height 6
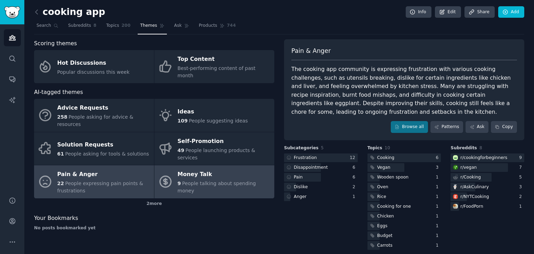
click at [214, 180] on span "People talking about spending money" at bounding box center [217, 186] width 78 height 13
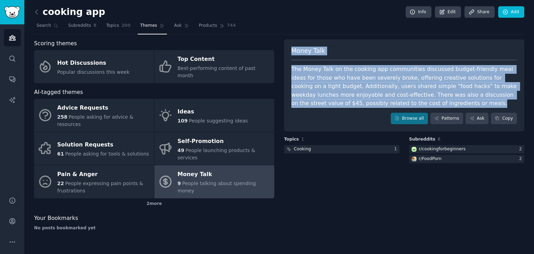
drag, startPoint x: 401, startPoint y: 104, endPoint x: 291, endPoint y: 49, distance: 122.3
click at [291, 49] on div "Money Talk The Money Talk on the cooking app communities discussed budget-frien…" at bounding box center [404, 85] width 240 height 92
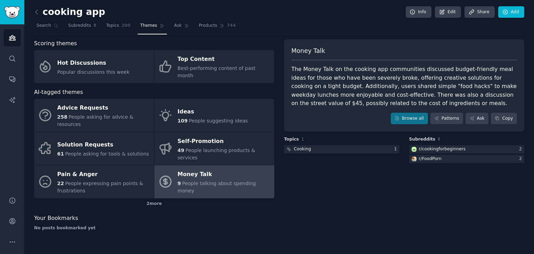
click at [265, 214] on div "Your Bookmarks" at bounding box center [154, 218] width 240 height 9
click at [277, 151] on div "Scoring themes Hot Discussions Popular discussions this week Top Content Best-p…" at bounding box center [279, 137] width 490 height 197
click at [36, 14] on icon at bounding box center [36, 11] width 7 height 7
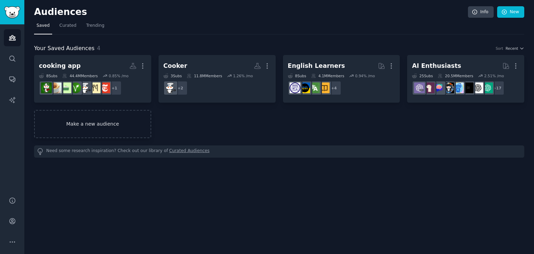
click at [100, 125] on link "Make a new audience" at bounding box center [92, 124] width 117 height 28
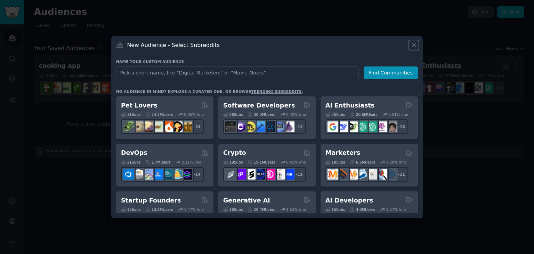
click at [415, 47] on icon at bounding box center [413, 44] width 7 height 7
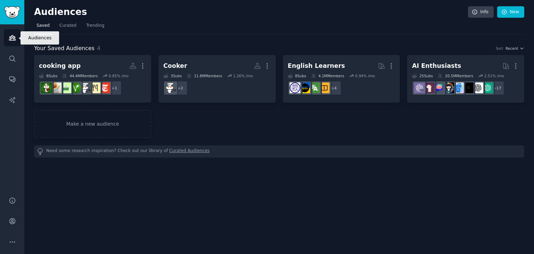
click at [12, 37] on icon "Sidebar" at bounding box center [12, 37] width 6 height 5
click at [94, 25] on span "Trending" at bounding box center [95, 26] width 18 height 6
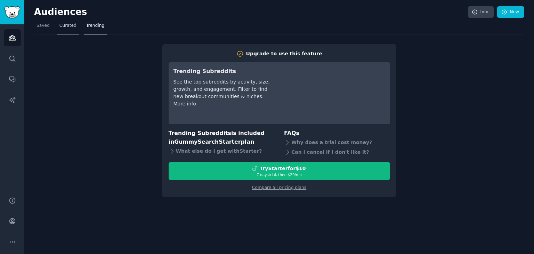
click at [67, 27] on span "Curated" at bounding box center [67, 26] width 17 height 6
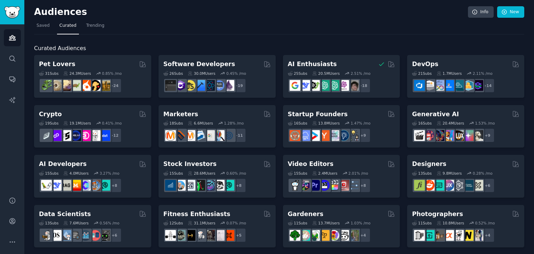
click at [40, 26] on span "Saved" at bounding box center [42, 26] width 13 height 6
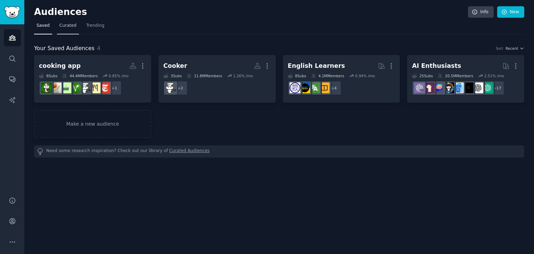
click at [67, 23] on span "Curated" at bounding box center [67, 26] width 17 height 6
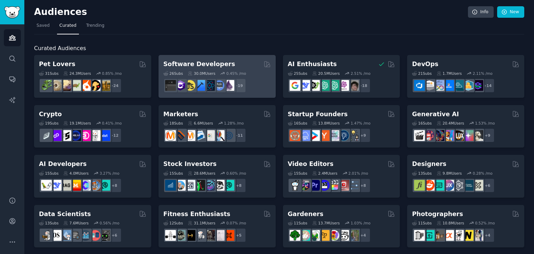
click at [185, 64] on h2 "Software Developers" at bounding box center [199, 64] width 72 height 9
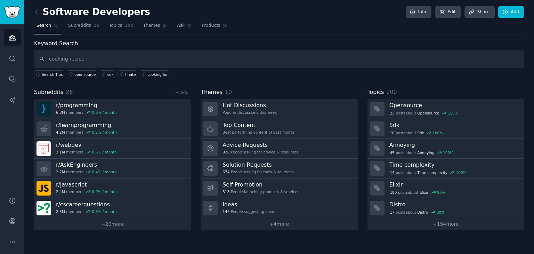
type input "cooking recipe"
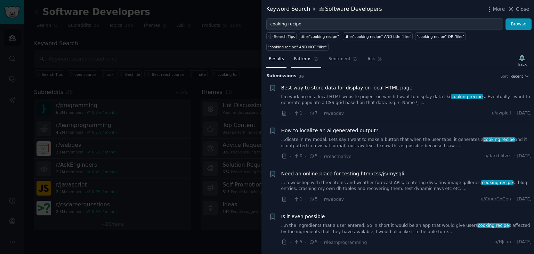
click at [296, 56] on span "Patterns" at bounding box center [302, 59] width 17 height 6
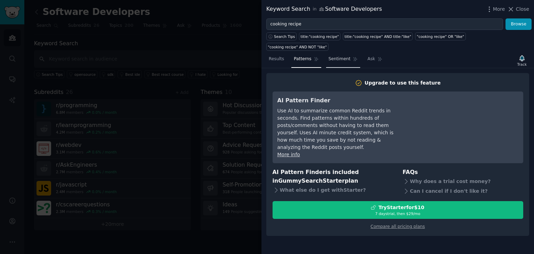
click at [328, 56] on span "Sentiment" at bounding box center [339, 59] width 22 height 6
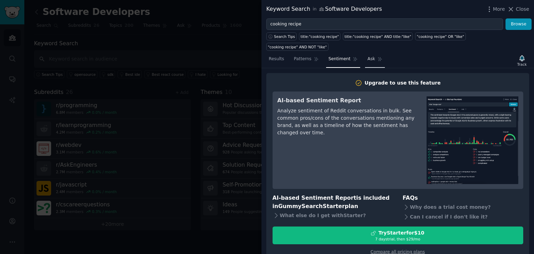
click at [367, 56] on span "Ask" at bounding box center [371, 59] width 8 height 6
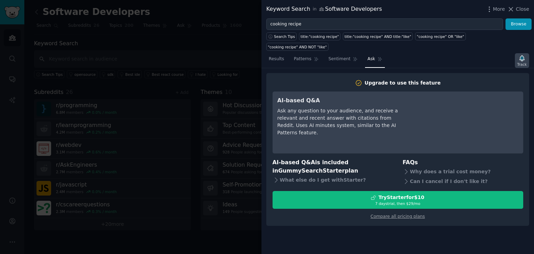
click at [523, 62] on div "Track" at bounding box center [521, 64] width 9 height 5
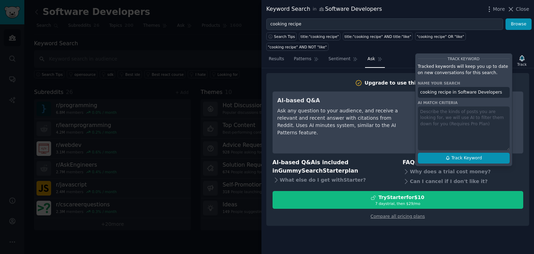
click at [472, 155] on span "Track Keyword" at bounding box center [466, 158] width 31 height 6
type input "cooking recipe in Software Developers"
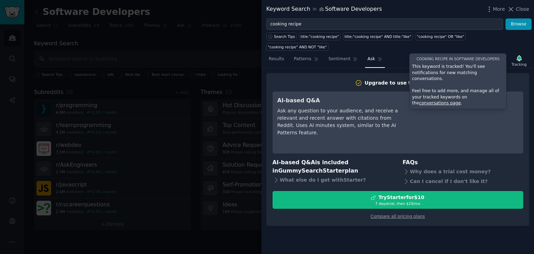
click at [399, 53] on div "Results Patterns Sentiment Ask Tracking cooking recipe in Software Developers T…" at bounding box center [397, 60] width 272 height 15
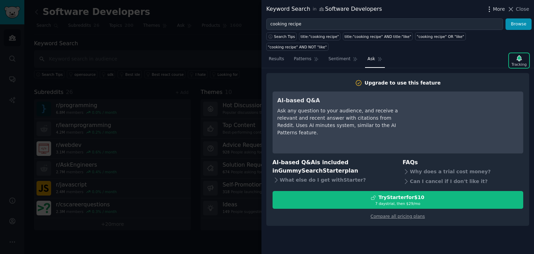
click at [495, 9] on span "More" at bounding box center [499, 9] width 12 height 7
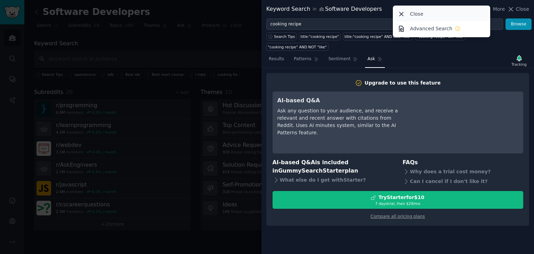
click at [413, 14] on p "Close" at bounding box center [416, 13] width 13 height 7
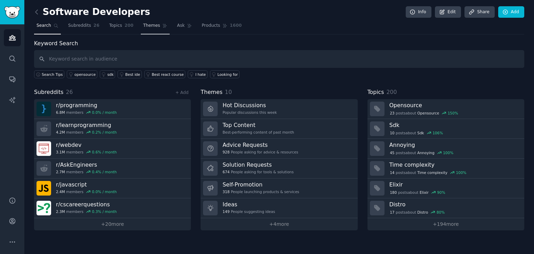
click at [149, 27] on span "Themes" at bounding box center [151, 26] width 17 height 6
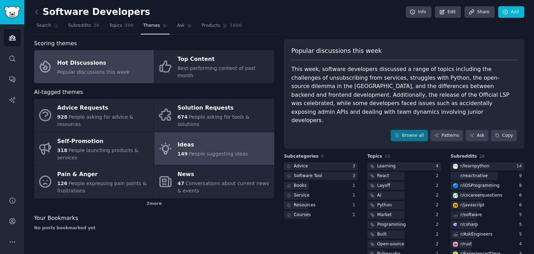
click at [236, 151] on span "People suggesting ideas" at bounding box center [218, 154] width 59 height 6
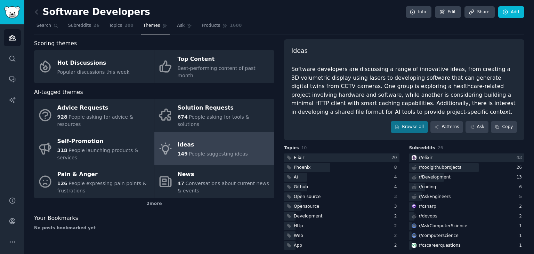
scroll to position [6, 0]
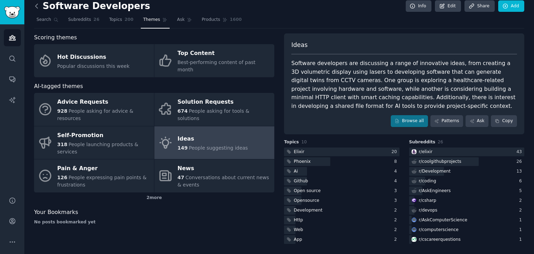
click at [38, 9] on icon at bounding box center [36, 5] width 7 height 7
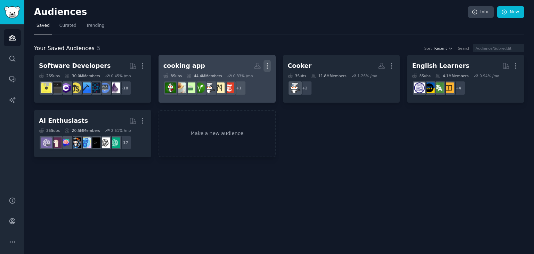
click at [269, 66] on icon "button" at bounding box center [266, 65] width 7 height 7
click at [252, 68] on p "View" at bounding box center [245, 68] width 11 height 7
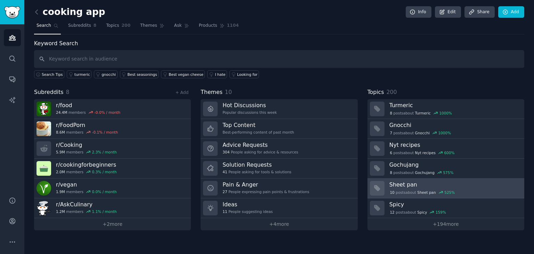
click at [378, 188] on icon at bounding box center [377, 188] width 6 height 6
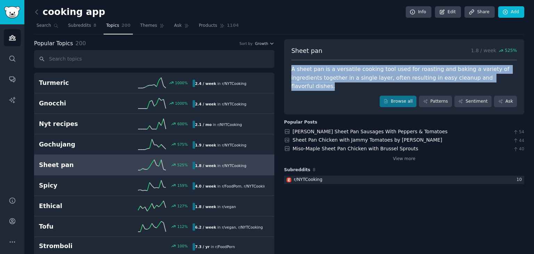
drag, startPoint x: 482, startPoint y: 79, endPoint x: 290, endPoint y: 71, distance: 191.9
click at [291, 71] on div "A sheet pan is a versatile cooking tool used for roasting and baking a variety …" at bounding box center [403, 78] width 225 height 26
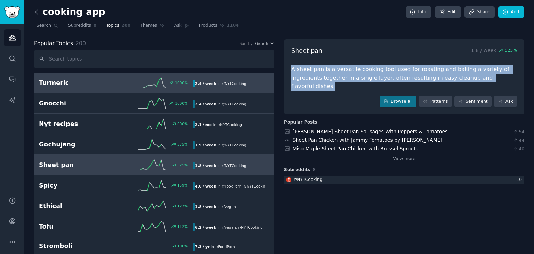
click at [110, 83] on h2 "Turmeric" at bounding box center [77, 83] width 77 height 9
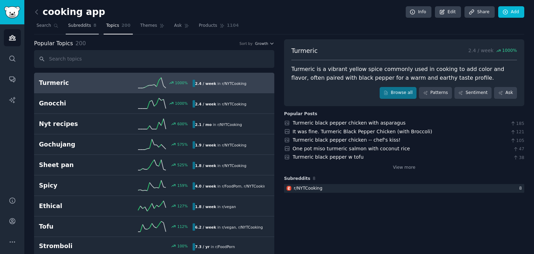
click at [78, 28] on span "Subreddits" at bounding box center [79, 26] width 23 height 6
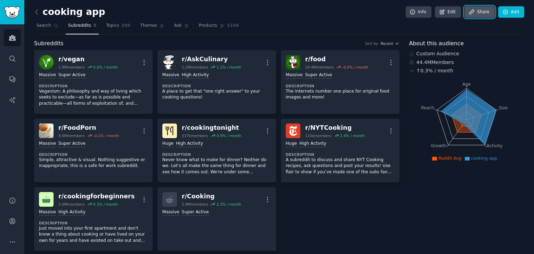
click at [483, 13] on link "Share" at bounding box center [479, 12] width 30 height 12
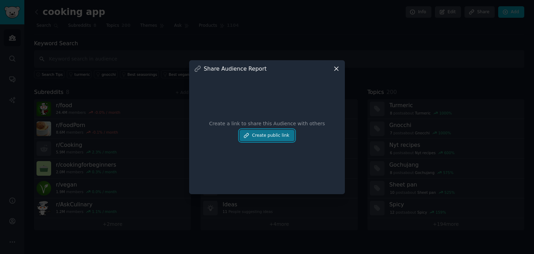
click at [266, 135] on button "Create public link" at bounding box center [266, 136] width 55 height 12
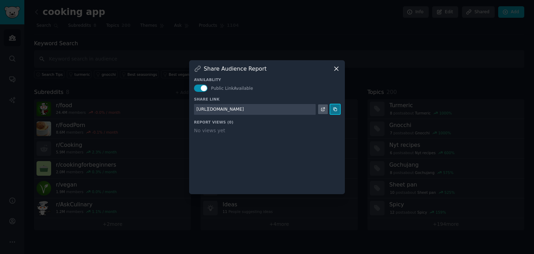
click at [335, 107] on icon at bounding box center [334, 109] width 5 height 5
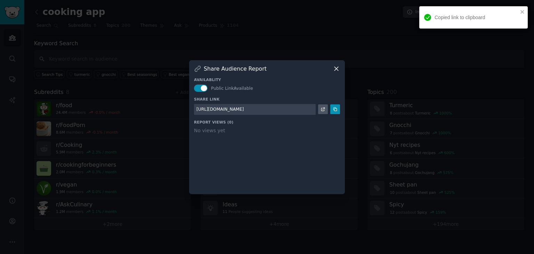
click at [335, 68] on icon at bounding box center [335, 68] width 7 height 7
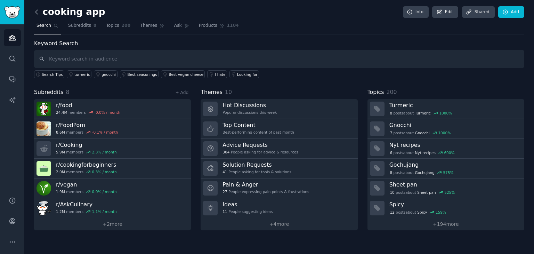
click at [36, 10] on icon at bounding box center [36, 11] width 7 height 7
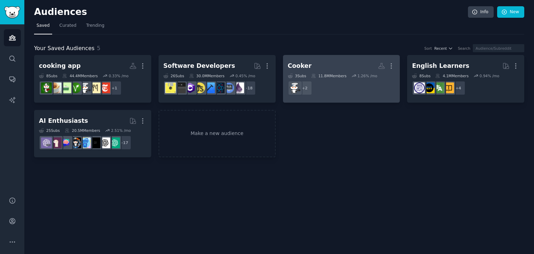
click at [301, 63] on div "Cooker" at bounding box center [300, 65] width 24 height 9
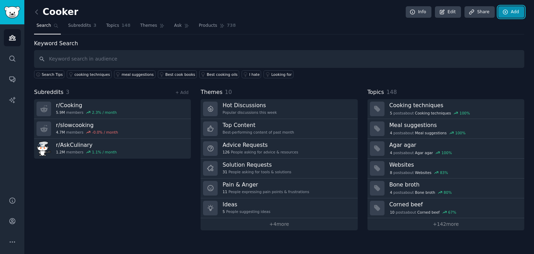
click at [513, 14] on link "Add" at bounding box center [511, 12] width 26 height 12
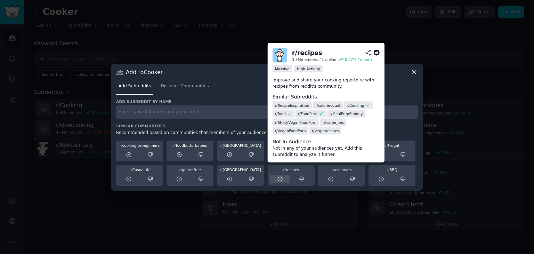
click at [279, 178] on icon at bounding box center [280, 179] width 6 height 6
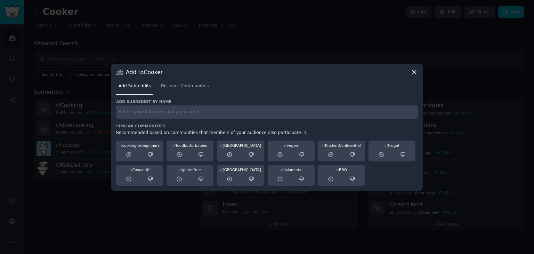
click at [191, 112] on input "text" at bounding box center [267, 112] width 302 height 14
click at [208, 110] on input "r/foodporn" at bounding box center [267, 112] width 302 height 14
type input "r/foodporn"
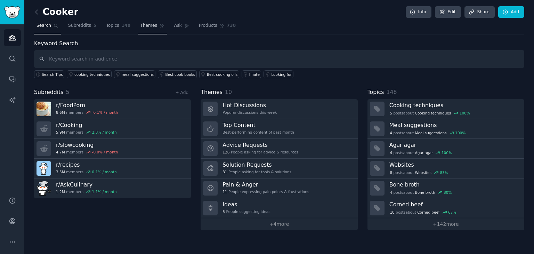
click at [148, 25] on link "Themes" at bounding box center [152, 27] width 29 height 14
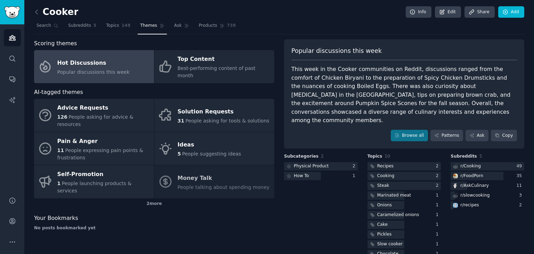
scroll to position [6, 0]
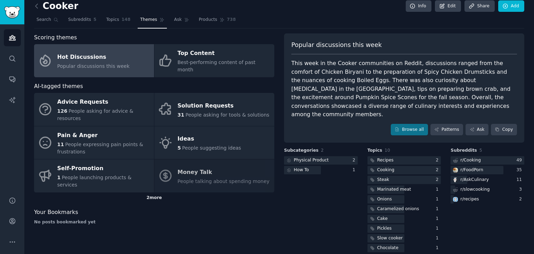
click at [183, 192] on div "2 more" at bounding box center [154, 197] width 240 height 11
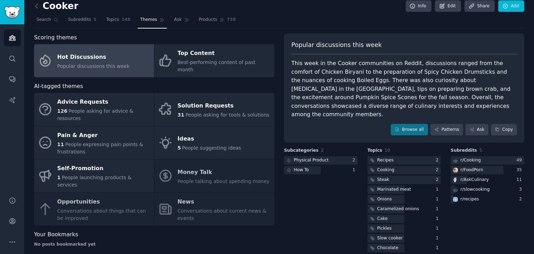
click at [113, 230] on div "Your Bookmarks" at bounding box center [154, 234] width 240 height 9
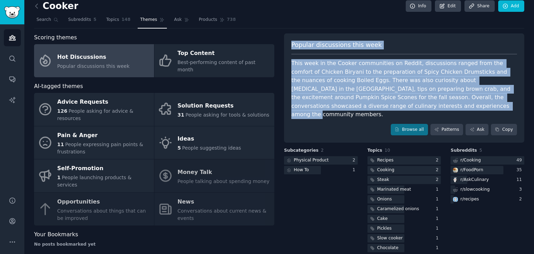
drag, startPoint x: 355, startPoint y: 102, endPoint x: 288, endPoint y: 48, distance: 85.7
click at [288, 48] on div "Popular discussions this week This week in the Cooker communities on Reddit, di…" at bounding box center [404, 87] width 240 height 109
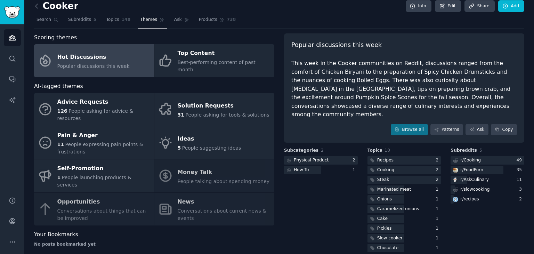
click at [322, 236] on div "Subcategories 2 Physical Product 2 How To 1" at bounding box center [321, 200] width 74 height 106
click at [42, 20] on span "Search" at bounding box center [43, 20] width 15 height 6
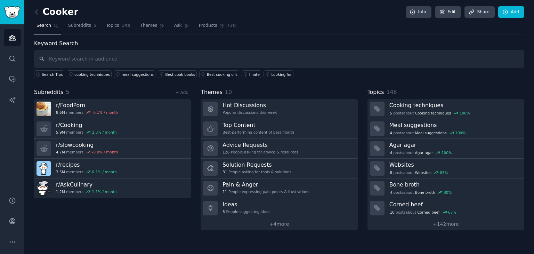
click at [190, 57] on input "text" at bounding box center [279, 59] width 490 height 18
type input "paprika recipe"
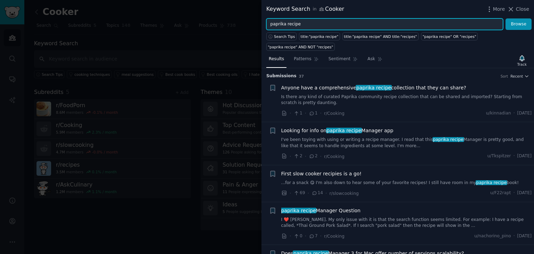
click at [334, 26] on input "paprika recipe" at bounding box center [384, 24] width 237 height 12
type input "p"
click at [505, 18] on button "Browse" at bounding box center [518, 24] width 26 height 12
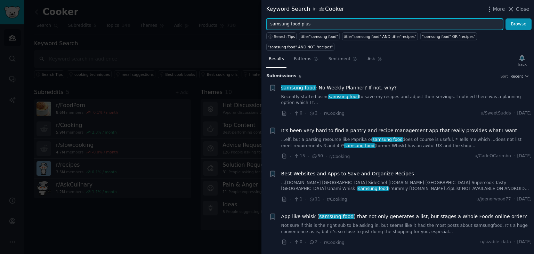
click at [505, 18] on button "Browse" at bounding box center [518, 24] width 26 height 12
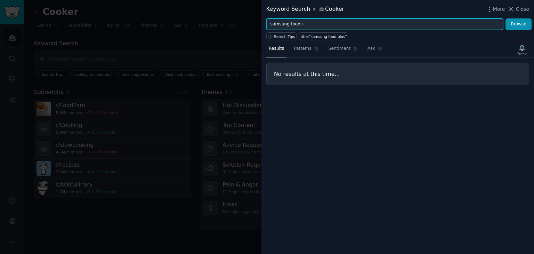
click at [505, 18] on button "Browse" at bounding box center [518, 24] width 26 height 12
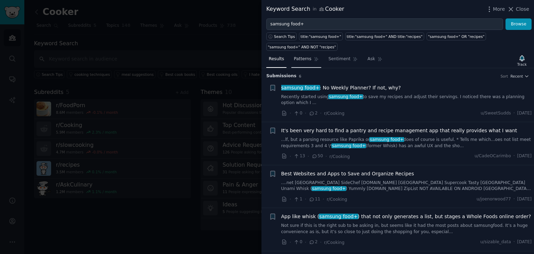
click at [302, 56] on span "Patterns" at bounding box center [302, 59] width 17 height 6
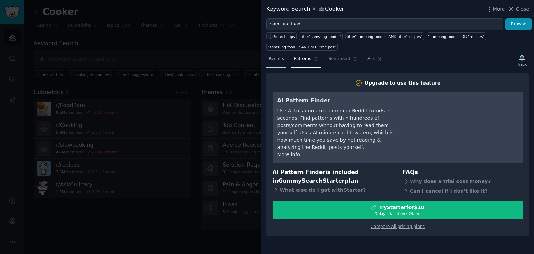
click at [270, 56] on span "Results" at bounding box center [276, 59] width 15 height 6
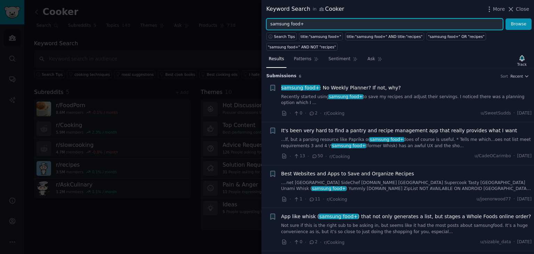
click at [321, 19] on input "samsung food+" at bounding box center [384, 24] width 237 height 12
type input "s"
click at [505, 18] on button "Browse" at bounding box center [518, 24] width 26 height 12
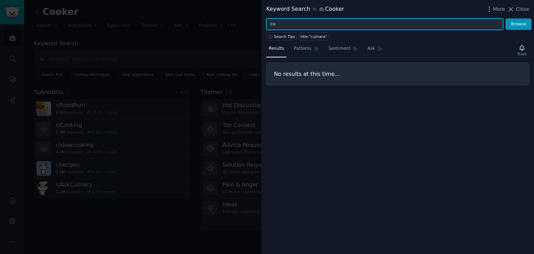
type input "c"
click at [505, 18] on button "Browse" at bounding box center [518, 24] width 26 height 12
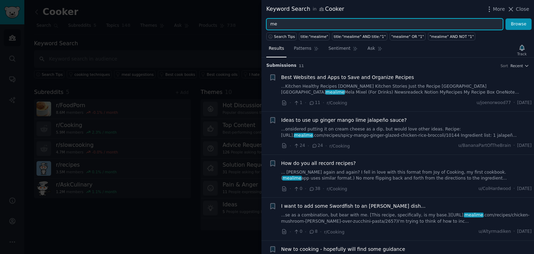
type input "m"
click at [505, 18] on button "Browse" at bounding box center [518, 24] width 26 height 12
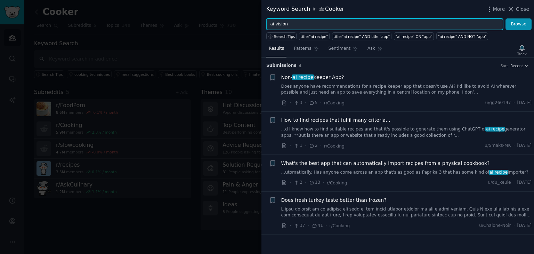
click at [505, 18] on button "Browse" at bounding box center [518, 24] width 26 height 12
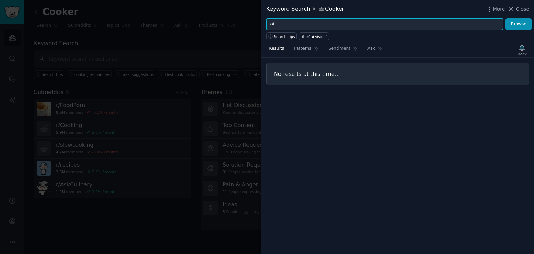
type input "a"
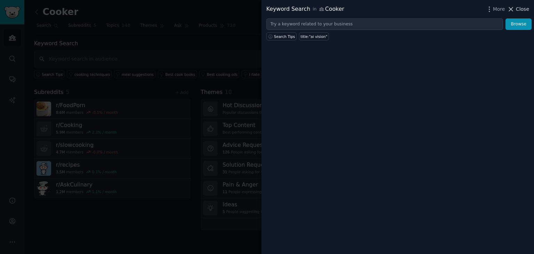
click at [510, 9] on icon at bounding box center [510, 9] width 7 height 7
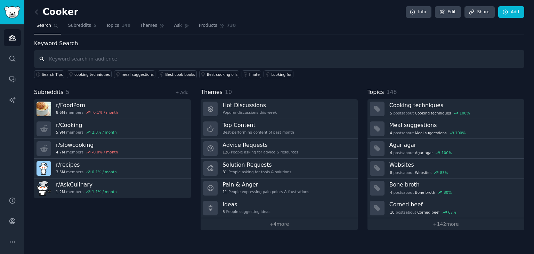
click at [176, 56] on input "text" at bounding box center [279, 59] width 490 height 18
type input "ь"
type input "meal planer"
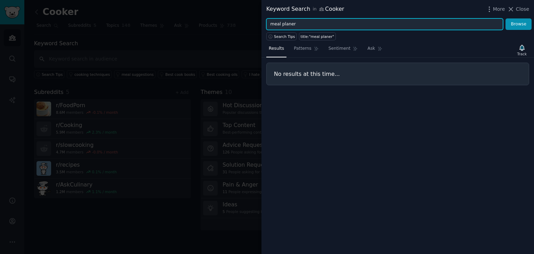
click at [316, 26] on input "meal planer" at bounding box center [384, 24] width 237 height 12
type input "m"
type input "meal planner"
click at [505, 18] on button "Browse" at bounding box center [518, 24] width 26 height 12
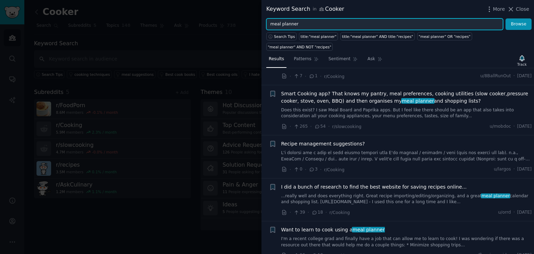
scroll to position [1170, 0]
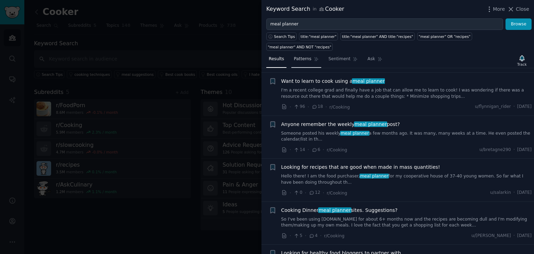
click at [300, 56] on span "Patterns" at bounding box center [302, 59] width 17 height 6
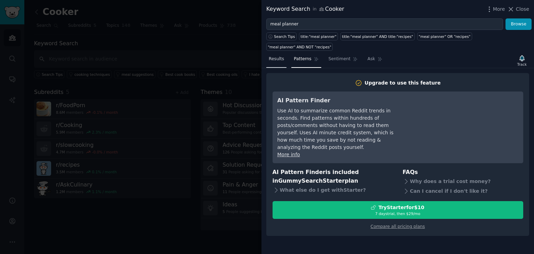
click at [270, 56] on span "Results" at bounding box center [276, 59] width 15 height 6
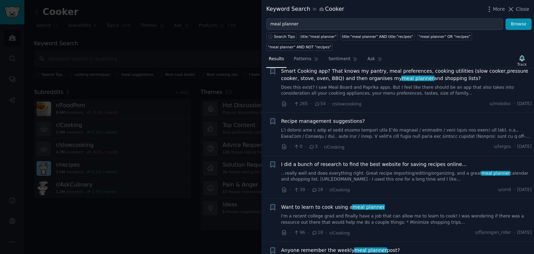
scroll to position [1044, 0]
drag, startPoint x: 453, startPoint y: 129, endPoint x: 459, endPoint y: 126, distance: 6.1
click at [459, 155] on li "+ I did a bunch of research to find the best website for saving recipes online.…" at bounding box center [397, 176] width 272 height 43
click at [382, 160] on span "I did a bunch of research to find the best website for saving recipes online..." at bounding box center [373, 163] width 185 height 7
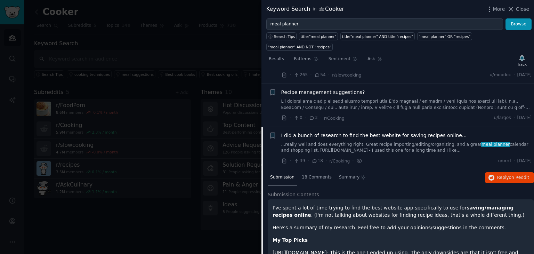
scroll to position [1074, 0]
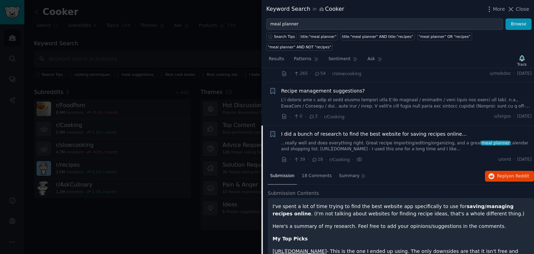
click at [424, 130] on span "I did a bunch of research to find the best website for saving recipes online..." at bounding box center [373, 133] width 185 height 7
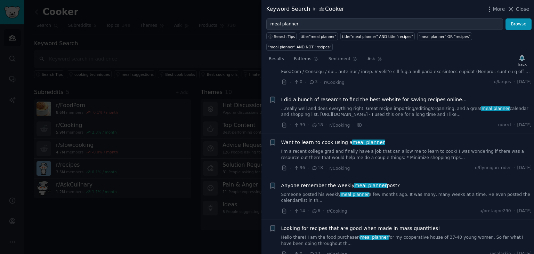
scroll to position [1109, 0]
click at [354, 139] on span "meal planner" at bounding box center [368, 142] width 33 height 6
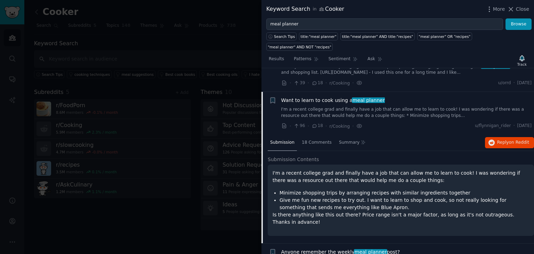
scroll to position [1152, 0]
click at [361, 96] on span "meal planner" at bounding box center [368, 99] width 33 height 6
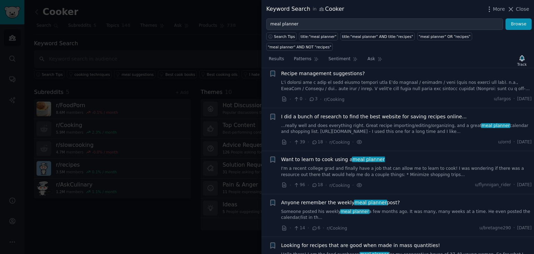
scroll to position [1088, 0]
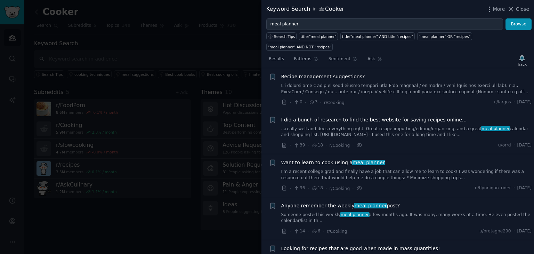
click at [379, 116] on span "I did a bunch of research to find the best website for saving recipes online..." at bounding box center [373, 119] width 185 height 7
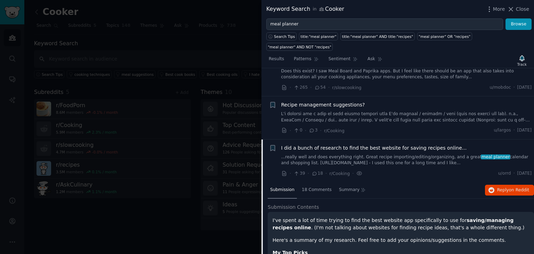
scroll to position [1060, 0]
click at [365, 145] on span "I did a bunch of research to find the best website for saving recipes online..." at bounding box center [373, 148] width 185 height 7
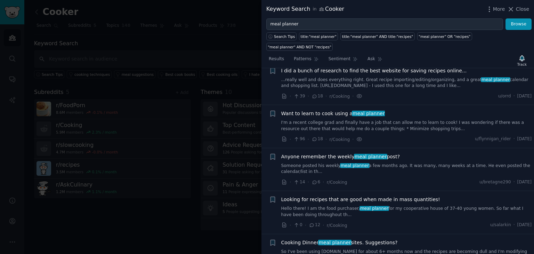
scroll to position [1170, 0]
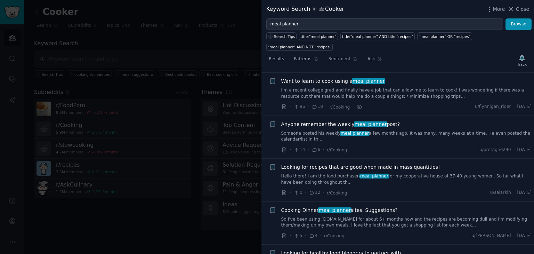
click at [379, 206] on span "Cooking Dinner meal planner sites. Suggestions?" at bounding box center [339, 209] width 116 height 7
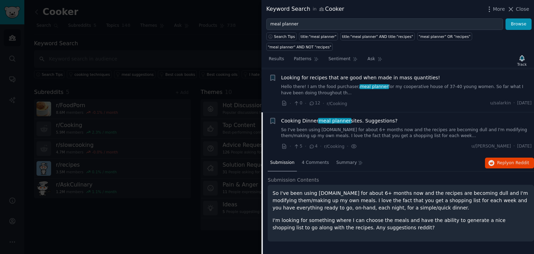
scroll to position [1274, 0]
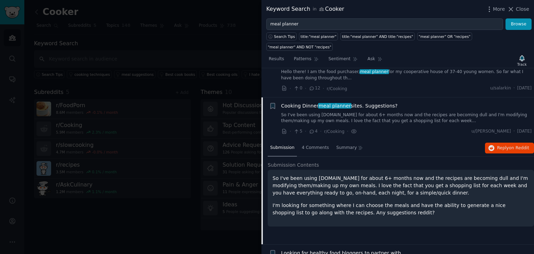
click at [381, 249] on span "Looking for healthy food bloggers to partner with." at bounding box center [341, 252] width 121 height 7
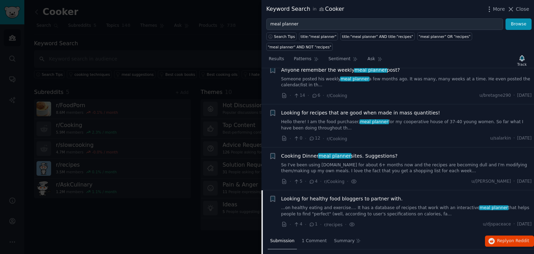
scroll to position [1278, 0]
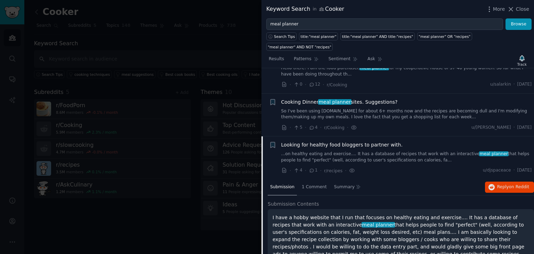
click at [352, 141] on span "Looking for healthy food bloggers to partner with." at bounding box center [341, 144] width 121 height 7
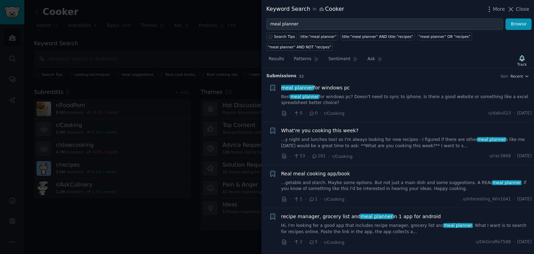
click at [372, 73] on h3 "Submission s 32 Sort Recent" at bounding box center [397, 76] width 263 height 6
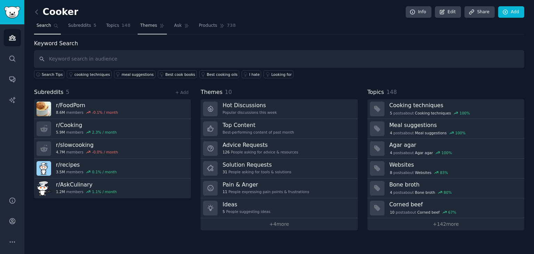
click at [143, 27] on span "Themes" at bounding box center [148, 26] width 17 height 6
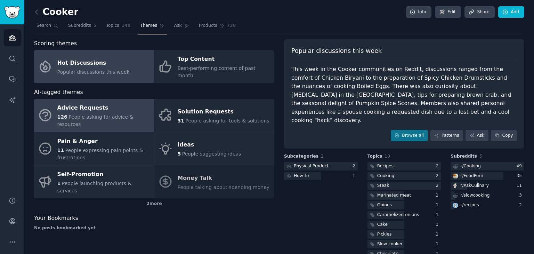
click at [113, 102] on div "Advice Requests" at bounding box center [103, 107] width 93 height 11
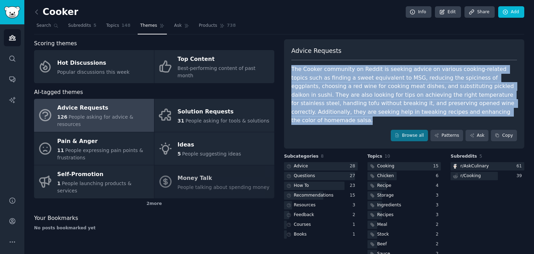
drag, startPoint x: 407, startPoint y: 112, endPoint x: 285, endPoint y: 66, distance: 130.9
click at [285, 66] on div "Advice Requests The Cooker community on Reddit is seeking advice on various coo…" at bounding box center [404, 93] width 240 height 109
click at [497, 133] on icon at bounding box center [496, 135] width 5 height 5
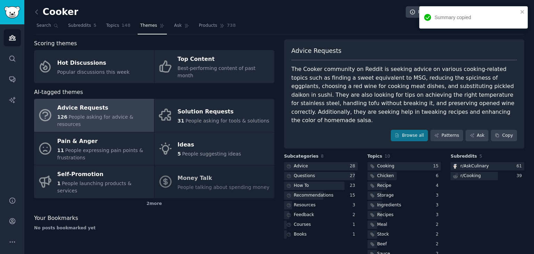
click at [508, 153] on div "Advice Requests The Cooker community on Reddit is seeking advice on various coo…" at bounding box center [404, 206] width 240 height 106
click at [522, 12] on icon "close" at bounding box center [521, 11] width 3 height 3
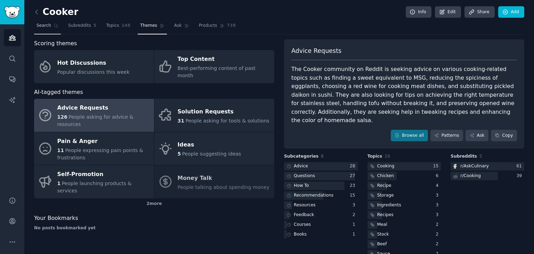
click at [36, 25] on link "Search" at bounding box center [47, 27] width 27 height 14
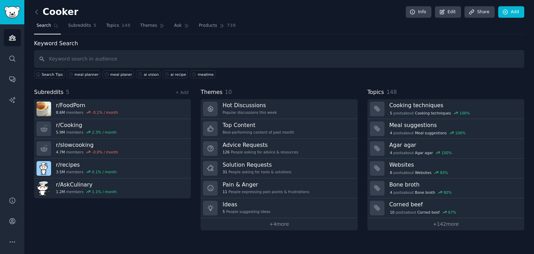
click at [321, 77] on div "Keyword Search Search Tips meal planner meal planer ai vision ai recipe mealime…" at bounding box center [279, 134] width 490 height 191
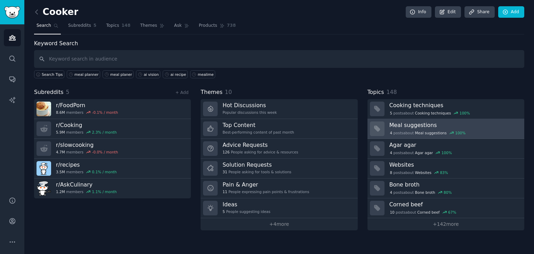
click at [427, 123] on h3 "Meal suggestions" at bounding box center [454, 124] width 130 height 7
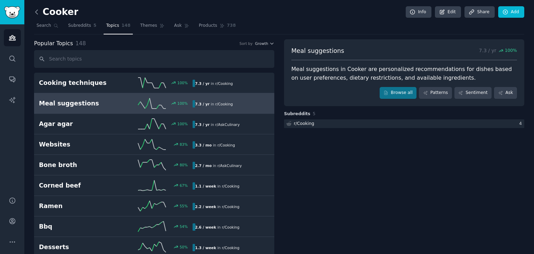
click at [35, 10] on icon at bounding box center [36, 11] width 7 height 7
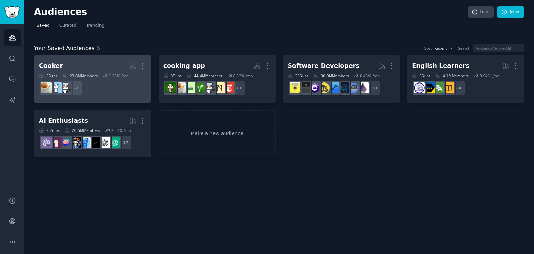
click at [46, 64] on div "Cooker" at bounding box center [51, 65] width 24 height 9
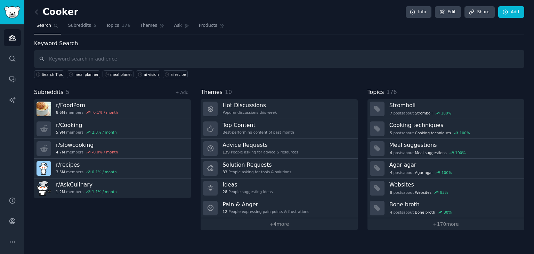
click at [181, 61] on input "text" at bounding box center [279, 59] width 490 height 18
type input "ы"
type input "step by step recipe"
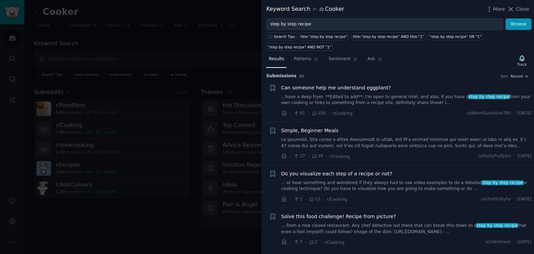
click at [330, 84] on span "Can someone help me understand eggplant?" at bounding box center [336, 87] width 110 height 7
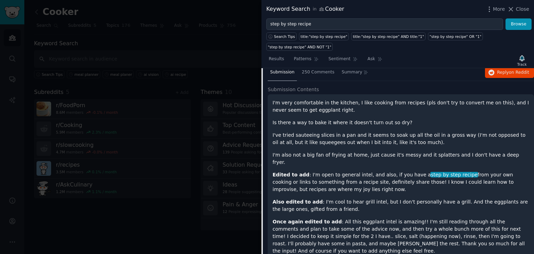
scroll to position [70, 0]
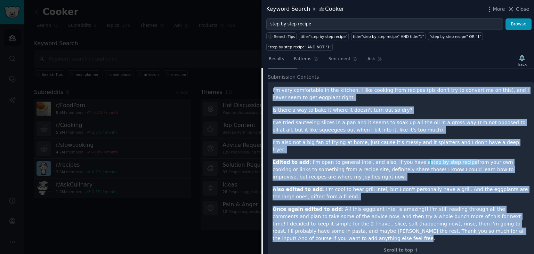
drag, startPoint x: 514, startPoint y: 214, endPoint x: 273, endPoint y: 81, distance: 274.7
click at [273, 86] on div "I'm very comfortable in the kitchen, I like cooking from recipes (pls don't try…" at bounding box center [400, 163] width 256 height 155
copy div "I'm very comfortable in the kitchen, I like cooking from recipes (pls don't try…"
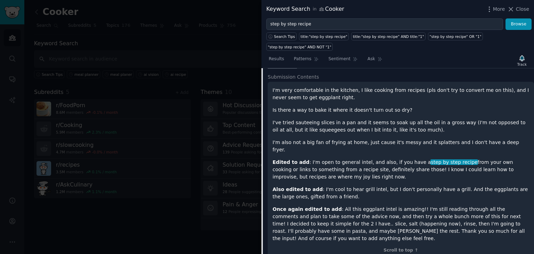
click at [432, 73] on h2 "Submission Contents" at bounding box center [400, 76] width 266 height 7
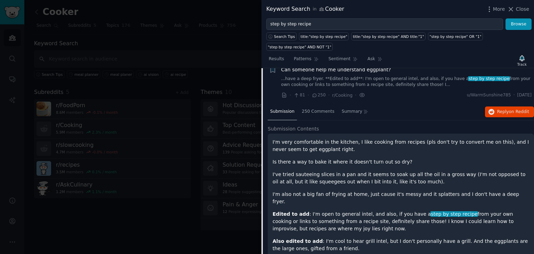
scroll to position [0, 0]
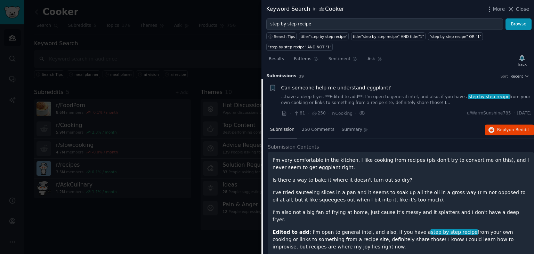
click at [354, 84] on span "Can someone help me understand eggplant?" at bounding box center [336, 87] width 110 height 7
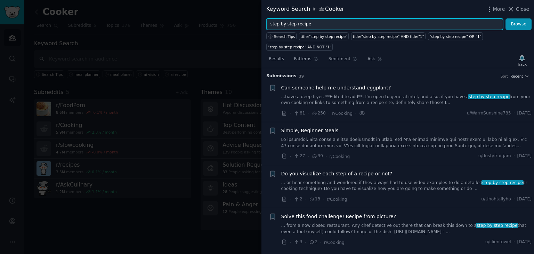
drag, startPoint x: 294, startPoint y: 24, endPoint x: 271, endPoint y: 27, distance: 23.8
click at [271, 27] on input "step by step recipe" at bounding box center [384, 24] width 237 height 12
type input "recipe app"
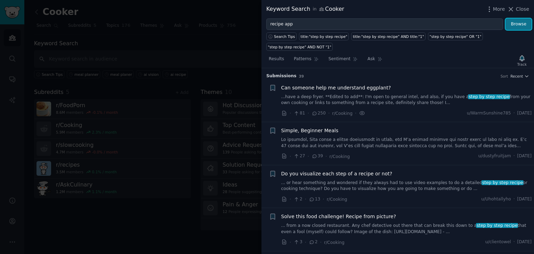
click at [514, 18] on button "Browse" at bounding box center [518, 24] width 26 height 12
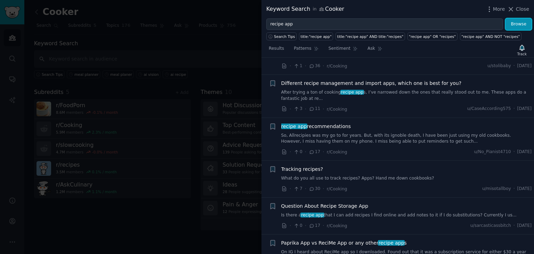
scroll to position [552, 0]
click at [338, 123] on span "recipe app recommendations" at bounding box center [316, 126] width 70 height 7
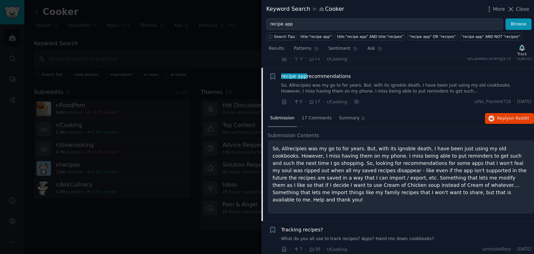
scroll to position [604, 0]
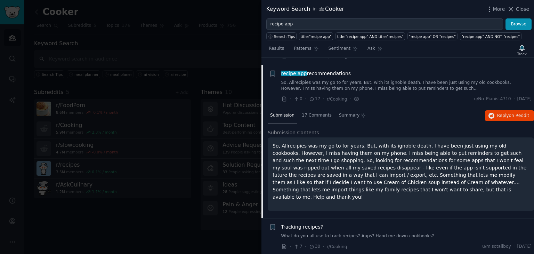
click at [327, 70] on span "recipe app recommendations" at bounding box center [316, 73] width 70 height 7
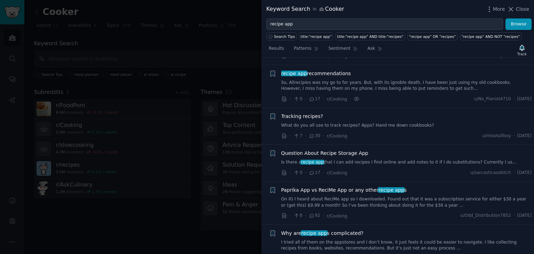
click at [341, 149] on span "Question About Recipe Storage App" at bounding box center [324, 152] width 87 height 7
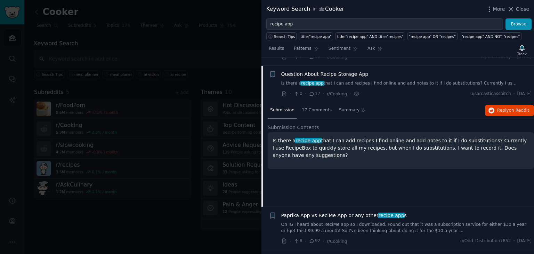
scroll to position [684, 0]
click at [313, 147] on p "Is there a recipe app that I can add recipes I find online and add notes to it …" at bounding box center [400, 147] width 256 height 22
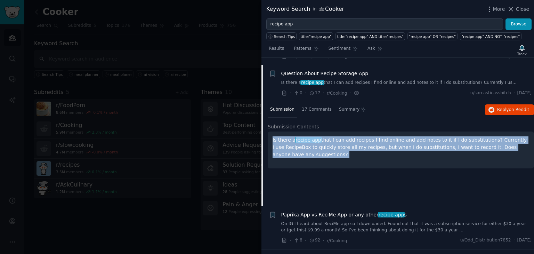
drag, startPoint x: 313, startPoint y: 147, endPoint x: 272, endPoint y: 131, distance: 43.7
click at [272, 136] on p "Is there a recipe app that I can add recipes I find online and add notes to it …" at bounding box center [400, 147] width 256 height 22
copy ul "Is there a recipe app that I can add recipes I find online and add notes to it …"
click at [475, 176] on div "Submission 17 Comments Summary Reply on Reddit Submission Contents Is there a r…" at bounding box center [400, 153] width 266 height 104
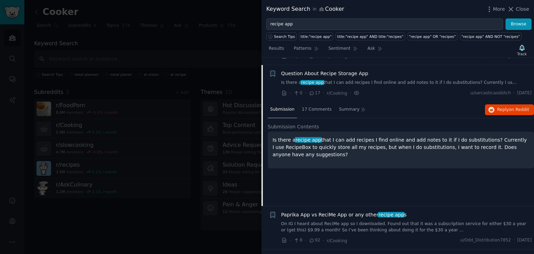
click at [475, 176] on div "Submission 17 Comments Summary Reply on Reddit Submission Contents Is there a r…" at bounding box center [400, 153] width 266 height 104
click at [379, 70] on div "Question About Recipe Storage App" at bounding box center [406, 73] width 250 height 7
click at [353, 70] on span "Question About Recipe Storage App" at bounding box center [324, 73] width 87 height 7
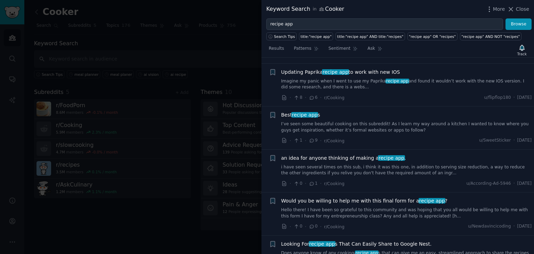
scroll to position [3997, 0]
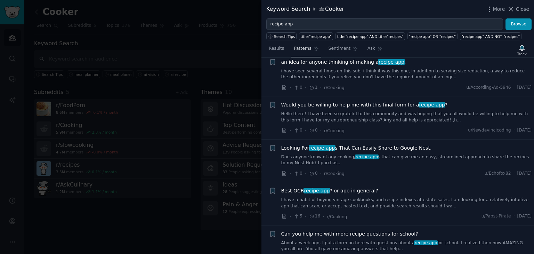
click at [297, 48] on span "Patterns" at bounding box center [302, 49] width 17 height 6
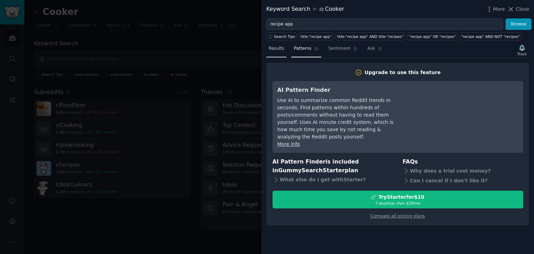
click at [272, 48] on span "Results" at bounding box center [276, 49] width 15 height 6
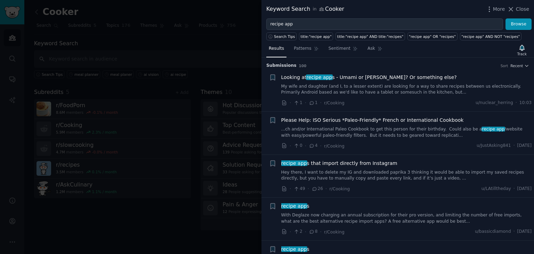
click at [366, 146] on div "· 0 · 4 · r/Cooking u/JustAsking841 · Wed 30.07.2025" at bounding box center [406, 145] width 250 height 7
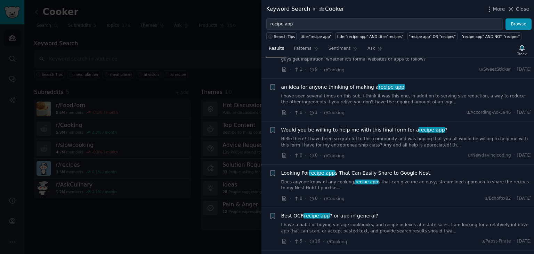
scroll to position [3997, 0]
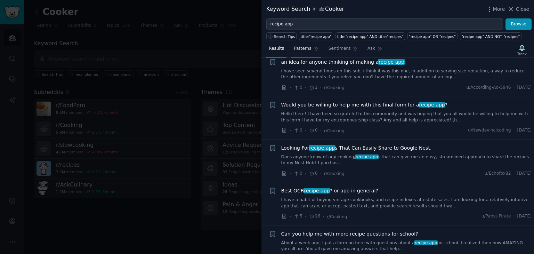
click at [307, 48] on span "Patterns" at bounding box center [302, 49] width 17 height 6
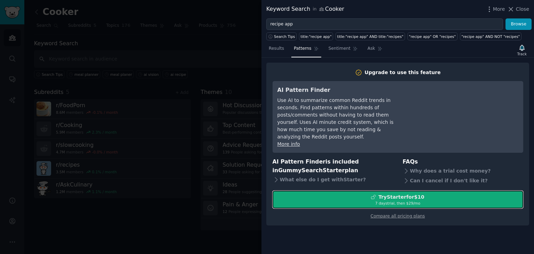
click at [399, 190] on button "Try Starter for $10 7 days trial, then $ 29 /mo" at bounding box center [397, 199] width 250 height 18
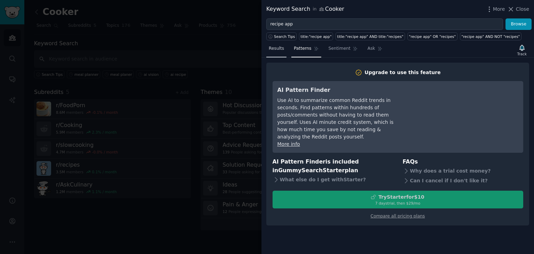
click at [275, 47] on span "Results" at bounding box center [276, 49] width 15 height 6
